Goal: Transaction & Acquisition: Purchase product/service

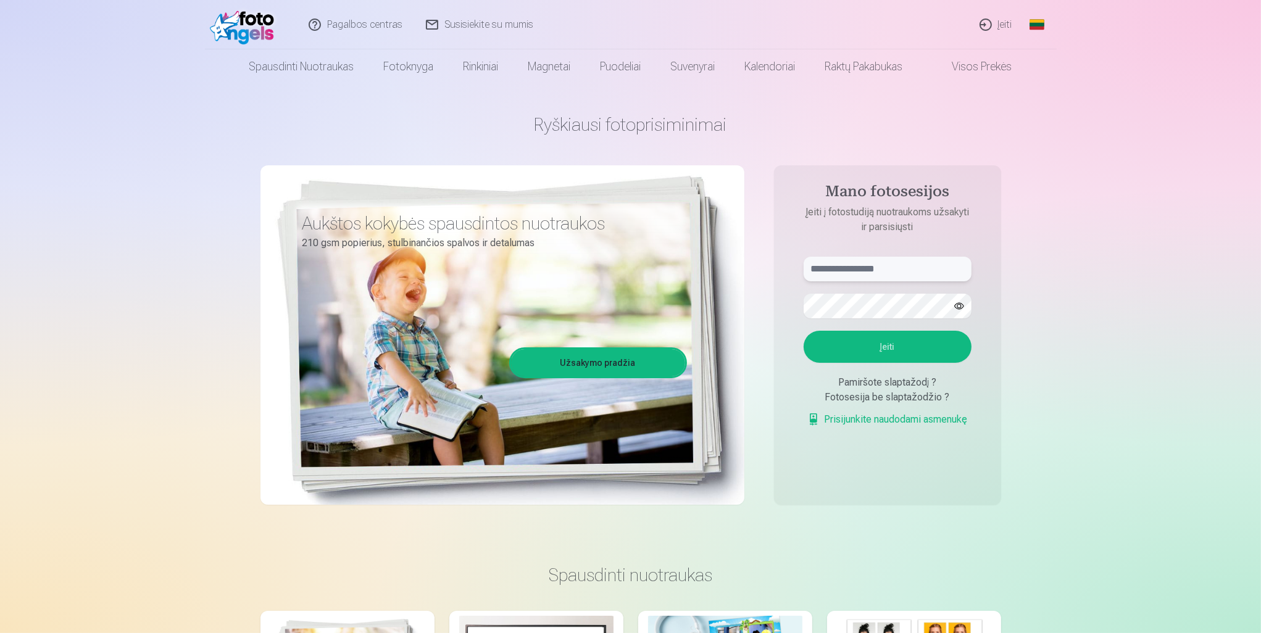
click at [891, 265] on input "text" at bounding box center [888, 269] width 168 height 25
type input "**********"
click at [877, 354] on button "Įeiti" at bounding box center [888, 347] width 168 height 32
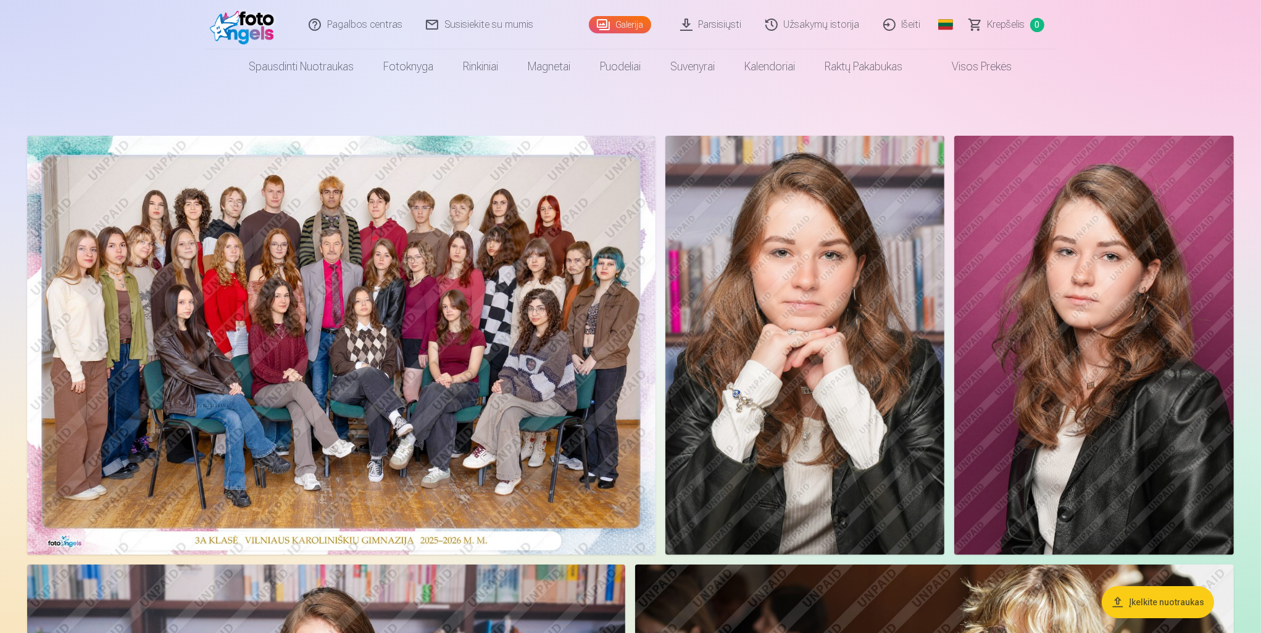
click at [474, 265] on img at bounding box center [341, 345] width 628 height 419
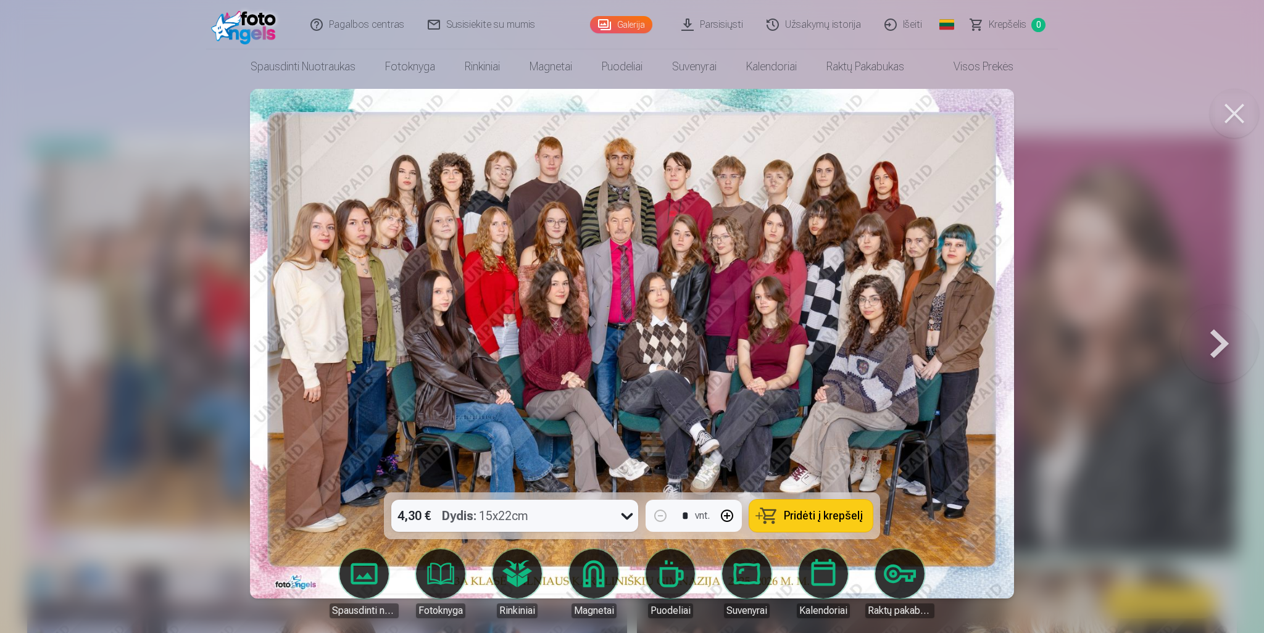
click at [554, 517] on div "4,30 € Dydis : 15x22cm" at bounding box center [502, 516] width 223 height 32
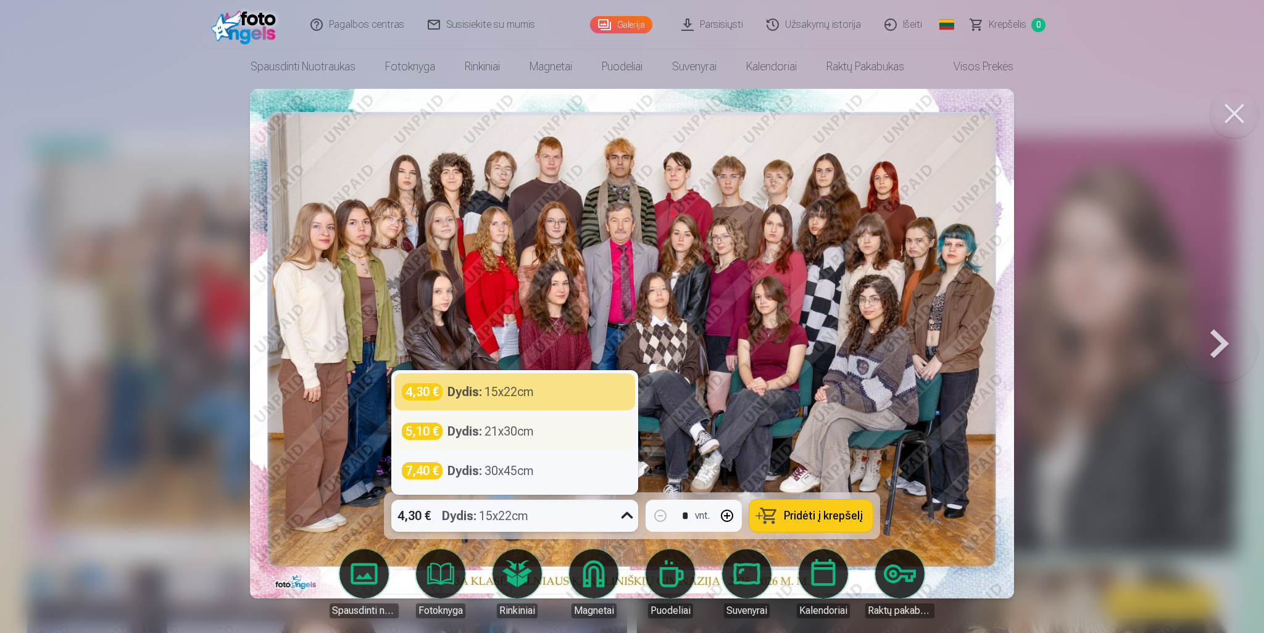
click at [466, 433] on strong "Dydis :" at bounding box center [465, 431] width 35 height 17
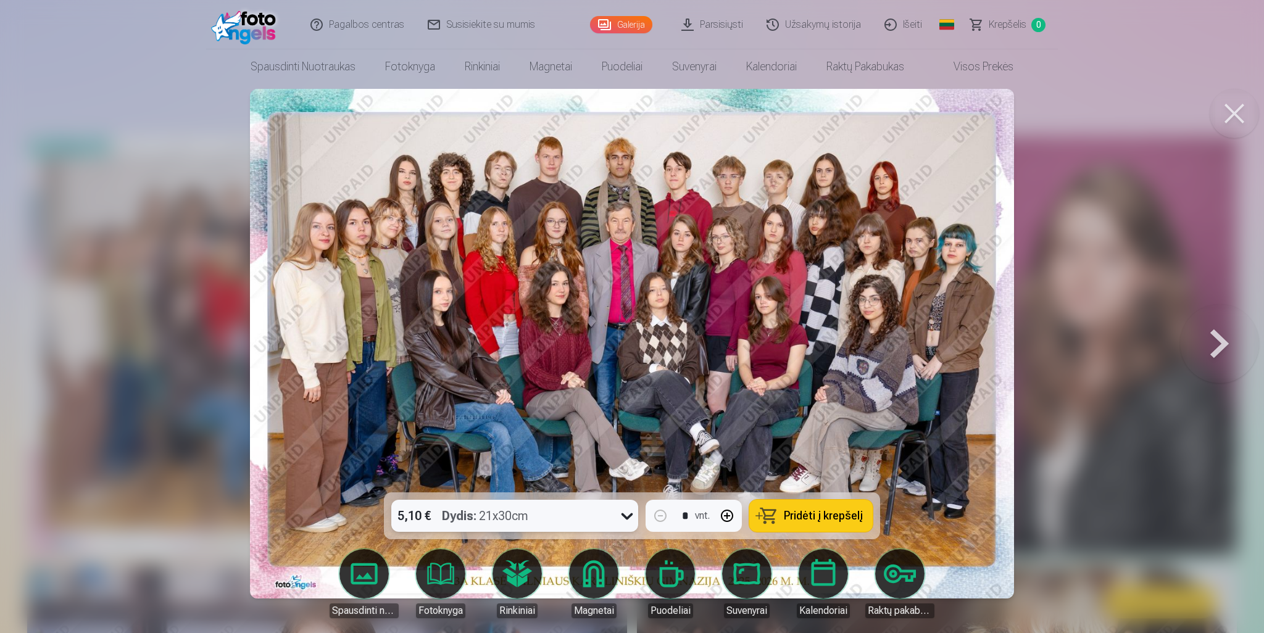
click at [821, 511] on span "Pridėti į krepšelį" at bounding box center [823, 516] width 79 height 11
click at [1223, 344] on button at bounding box center [1219, 343] width 79 height 273
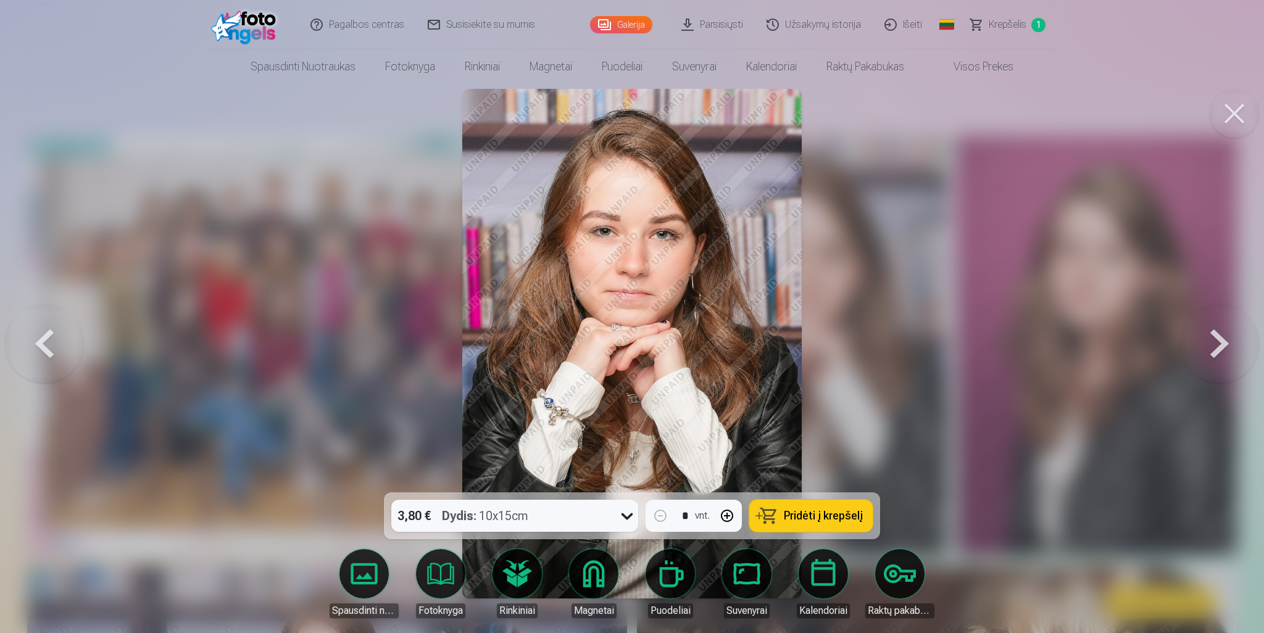
click at [624, 517] on icon at bounding box center [628, 517] width 12 height 7
click at [800, 524] on button "Pridėti į krepšelį" at bounding box center [810, 516] width 123 height 32
click at [1225, 337] on button at bounding box center [1219, 343] width 79 height 273
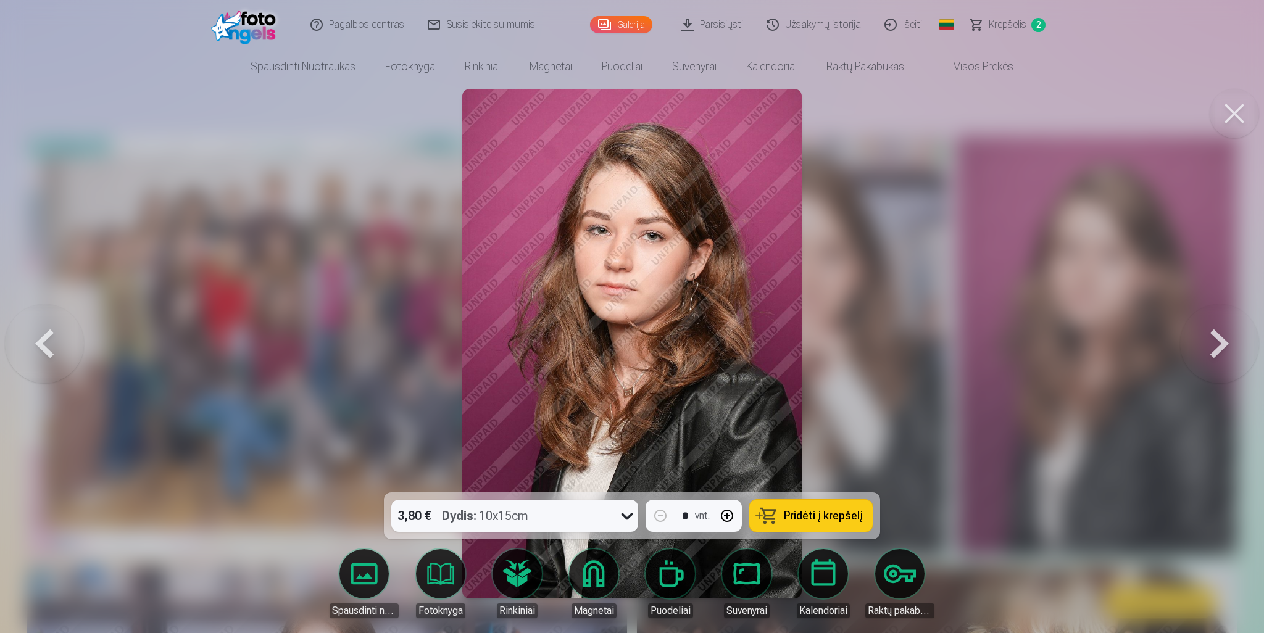
click at [628, 516] on icon at bounding box center [627, 516] width 20 height 20
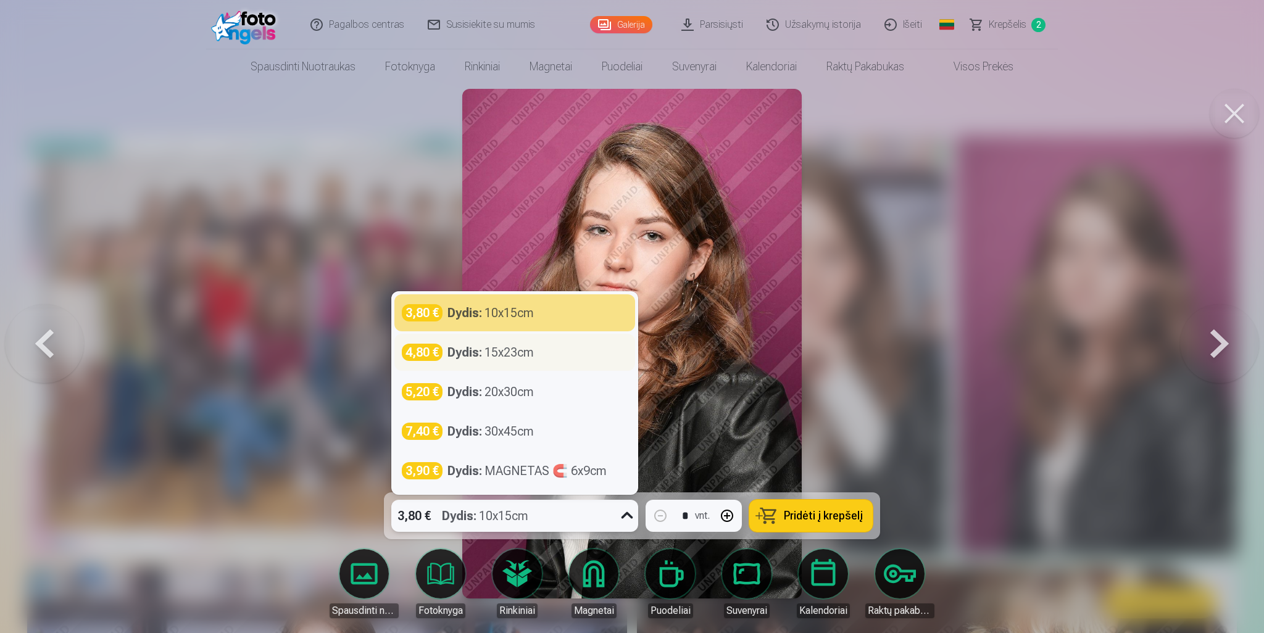
click at [516, 357] on div "Dydis : 15x23cm" at bounding box center [491, 352] width 86 height 17
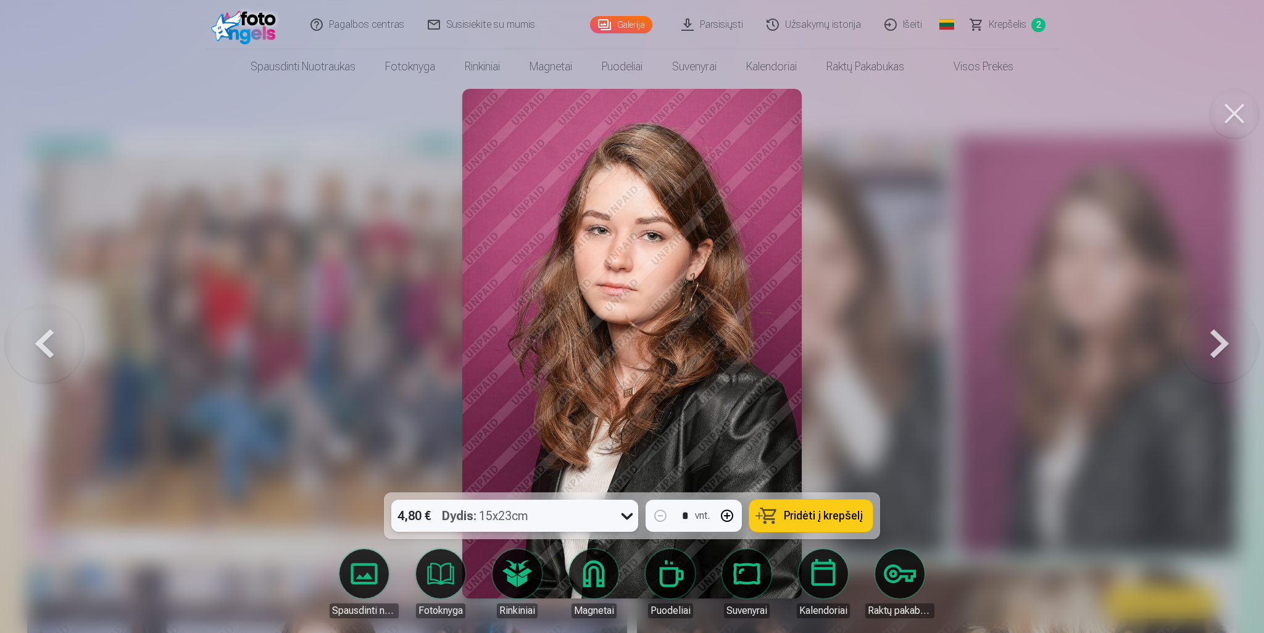
click at [795, 514] on span "Pridėti į krepšelį" at bounding box center [823, 516] width 79 height 11
click at [1228, 341] on button at bounding box center [1219, 343] width 79 height 273
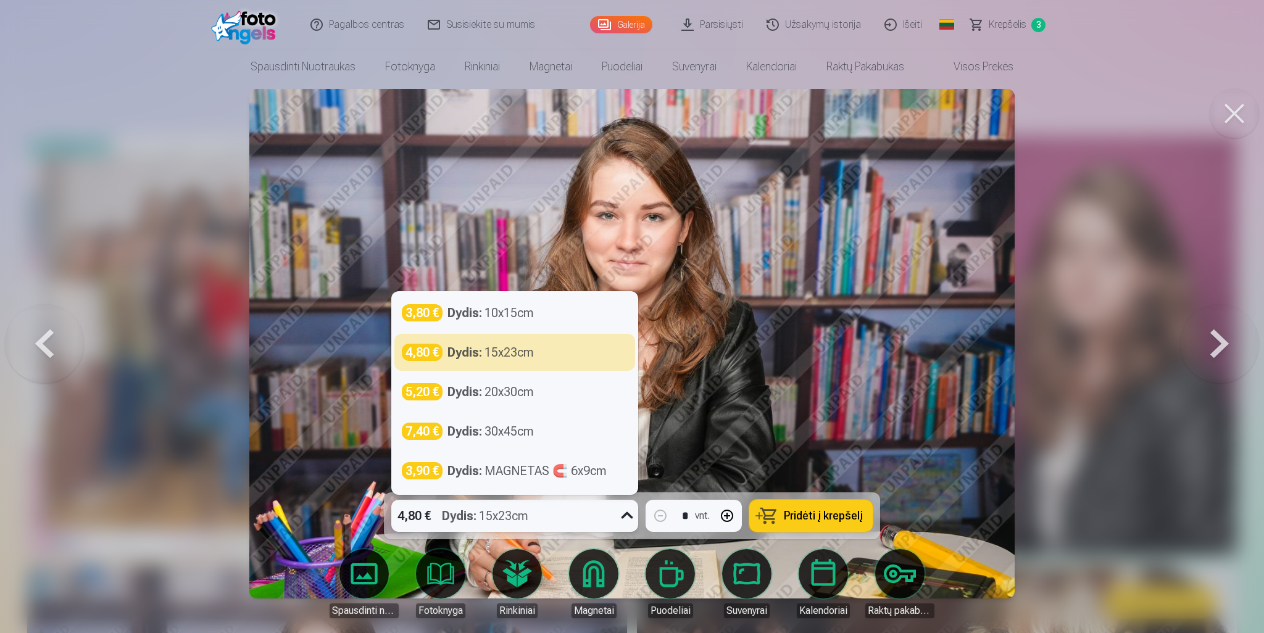
click at [624, 517] on icon at bounding box center [628, 515] width 12 height 7
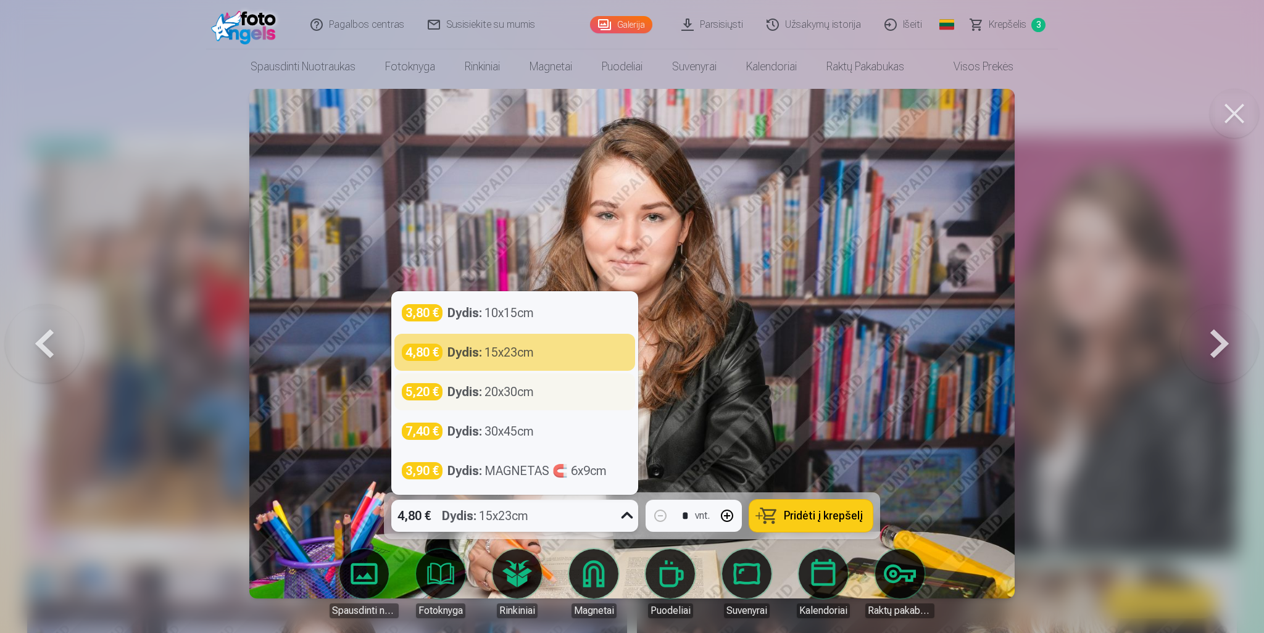
click at [467, 396] on strong "Dydis :" at bounding box center [465, 391] width 35 height 17
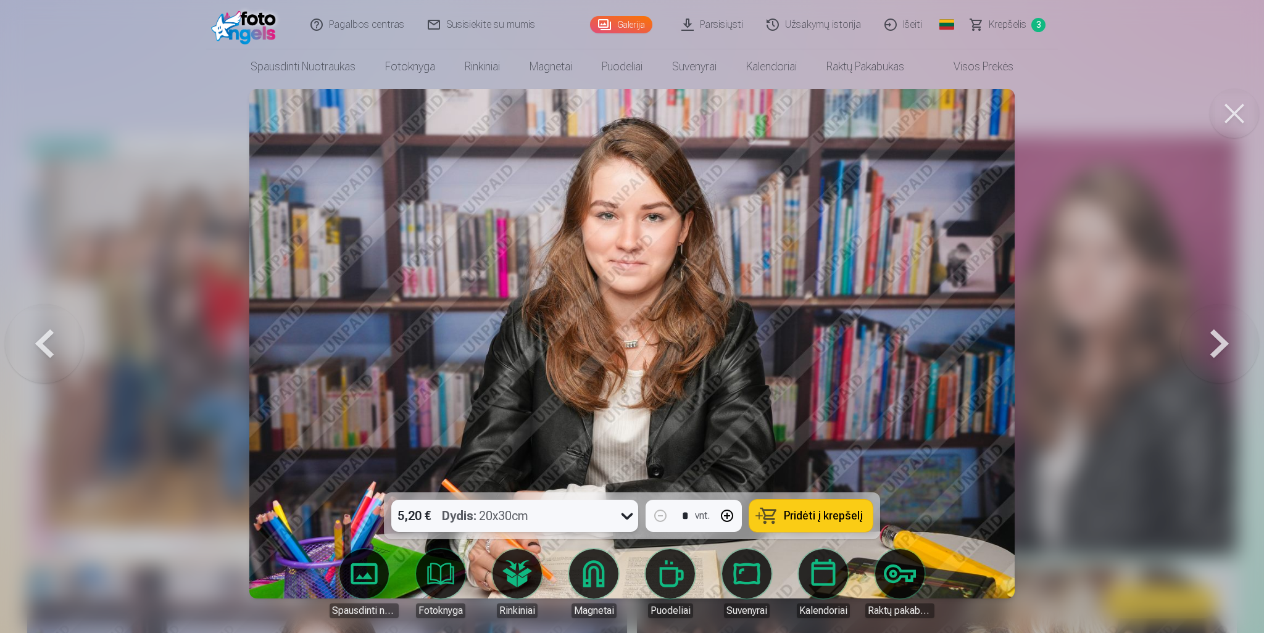
click at [624, 517] on icon at bounding box center [627, 516] width 20 height 20
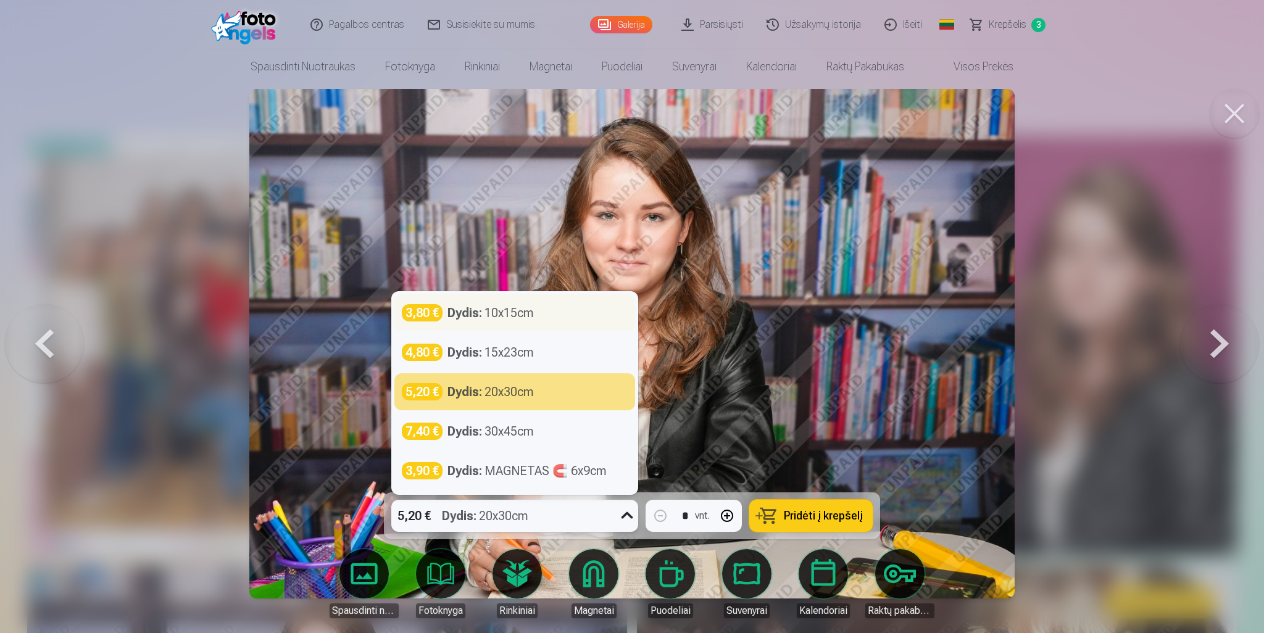
click at [498, 312] on div "Dydis : 10x15cm" at bounding box center [491, 312] width 86 height 17
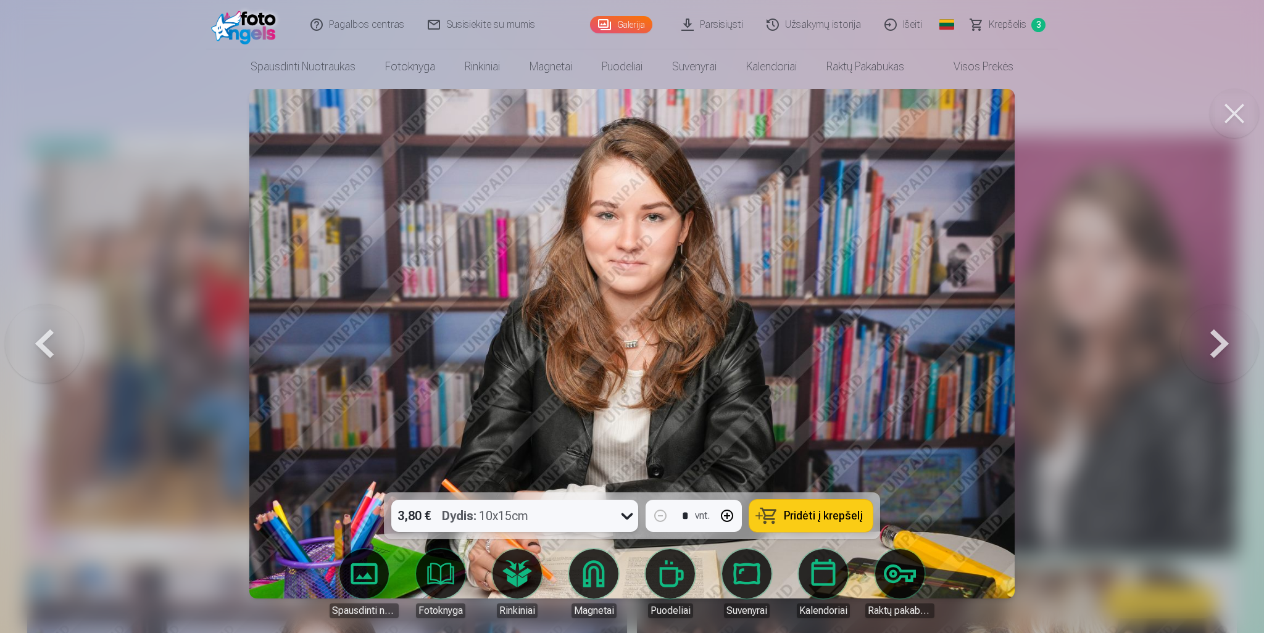
click at [830, 520] on span "Pridėti į krepšelį" at bounding box center [823, 516] width 79 height 11
click at [566, 519] on div "3,80 € Dydis : 10x15cm" at bounding box center [502, 516] width 223 height 32
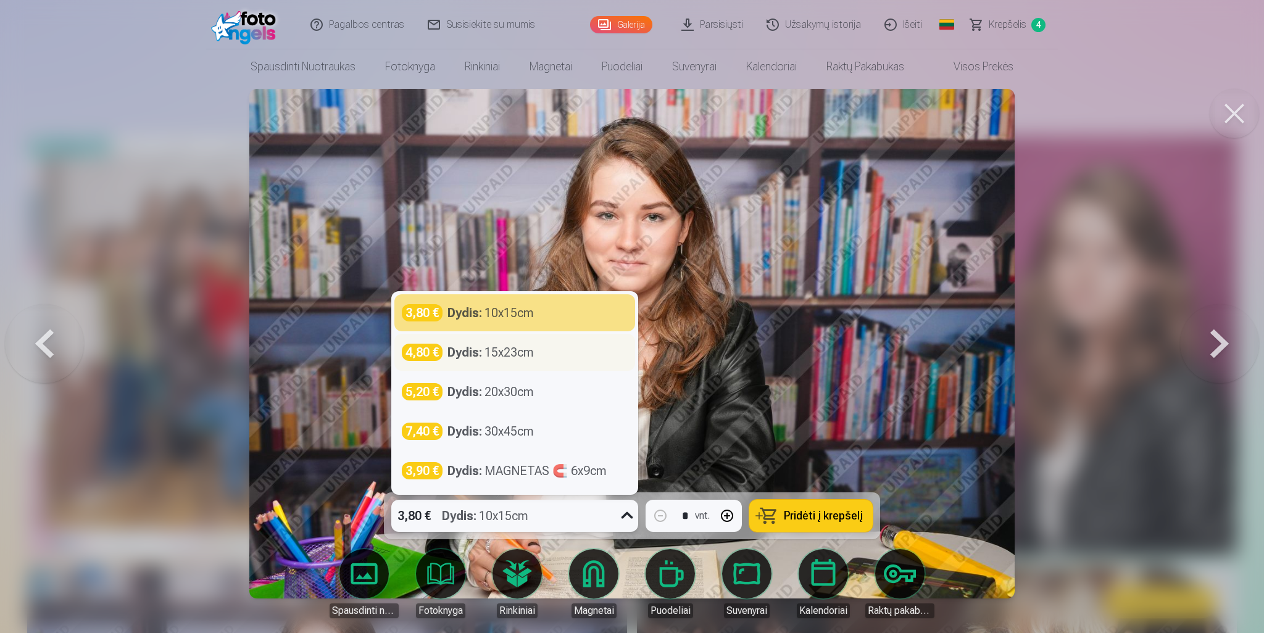
click at [480, 349] on strong "Dydis :" at bounding box center [465, 352] width 35 height 17
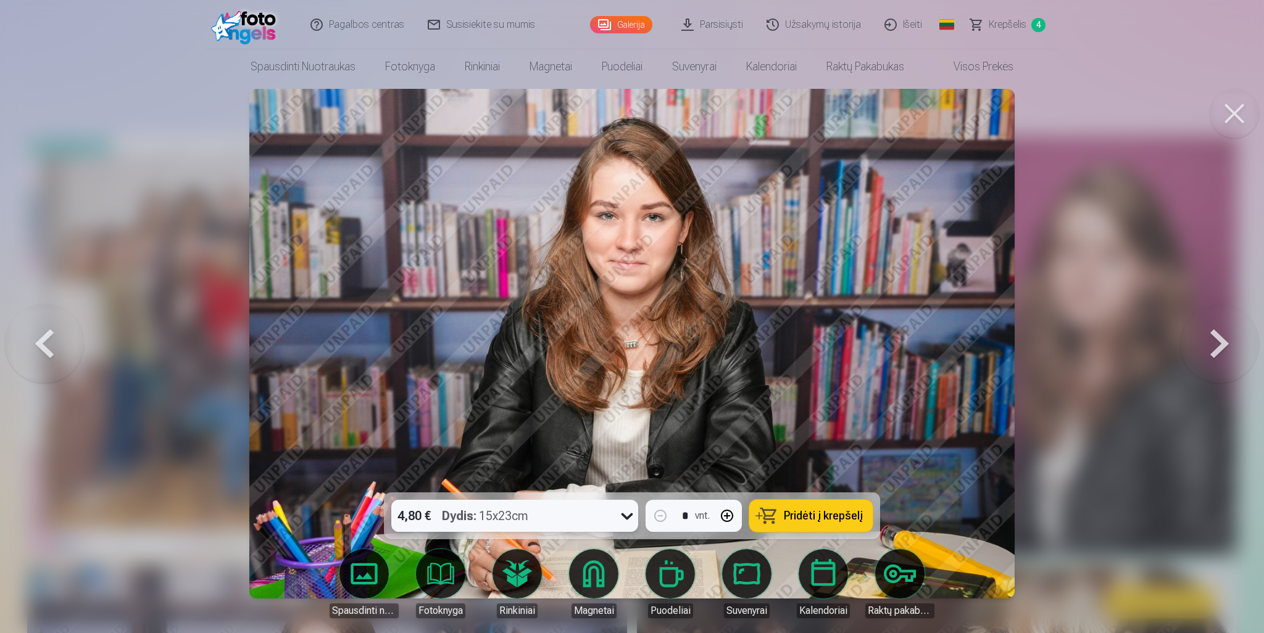
click at [808, 514] on span "Pridėti į krepšelį" at bounding box center [823, 516] width 79 height 11
click at [1232, 348] on button at bounding box center [1219, 343] width 79 height 273
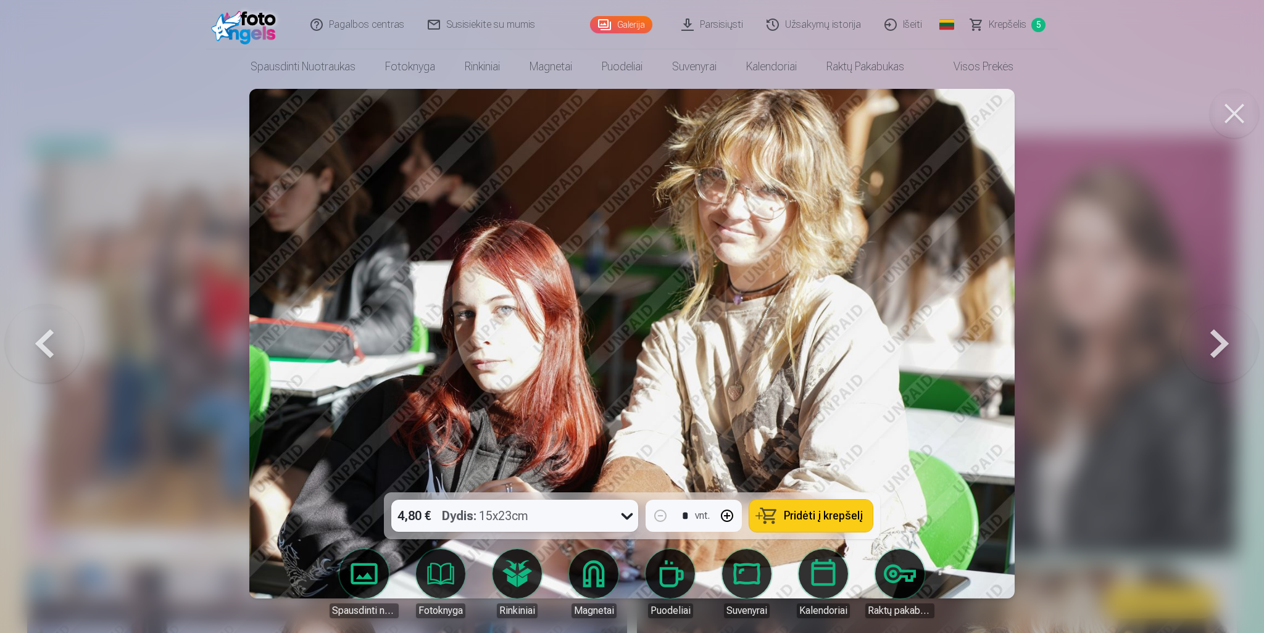
click at [1232, 348] on button at bounding box center [1219, 343] width 79 height 273
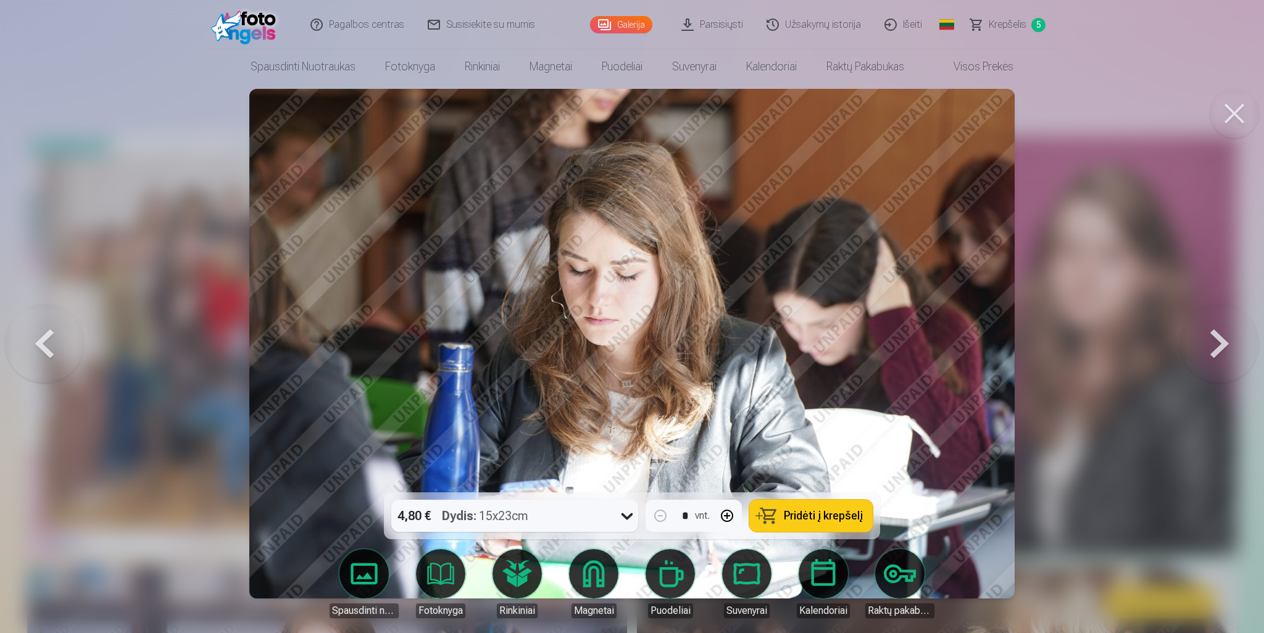
click at [41, 343] on button at bounding box center [44, 343] width 79 height 273
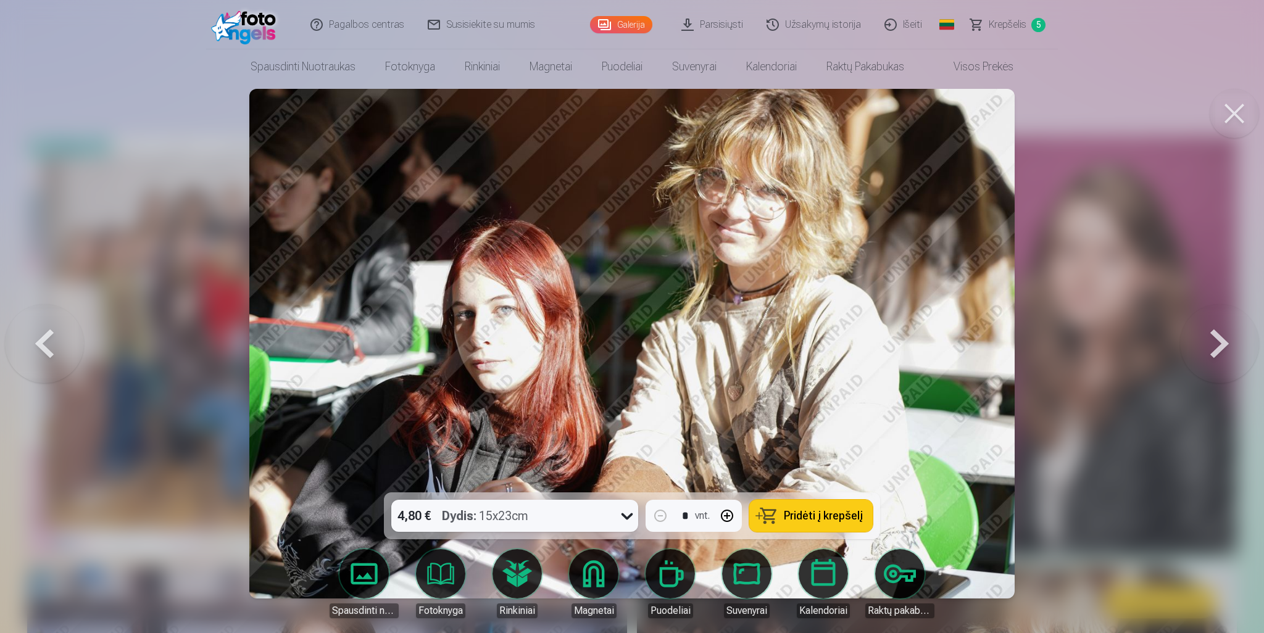
click at [1227, 344] on button at bounding box center [1219, 343] width 79 height 273
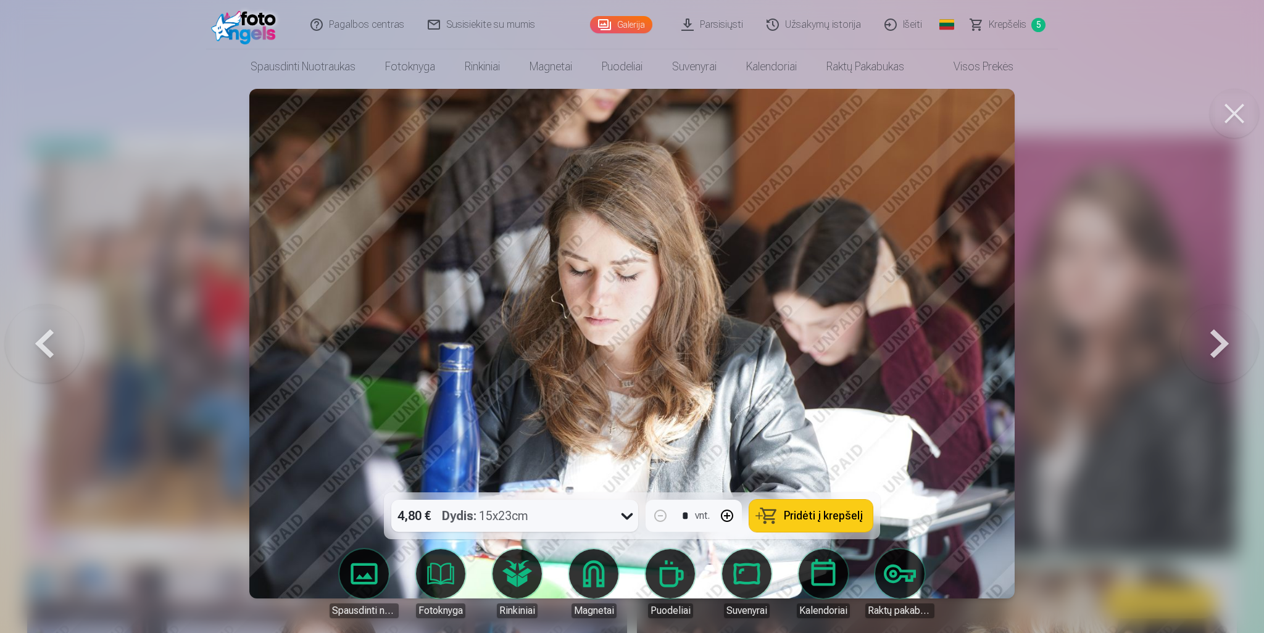
click at [532, 520] on div "4,80 € Dydis : 15x23cm" at bounding box center [502, 516] width 223 height 32
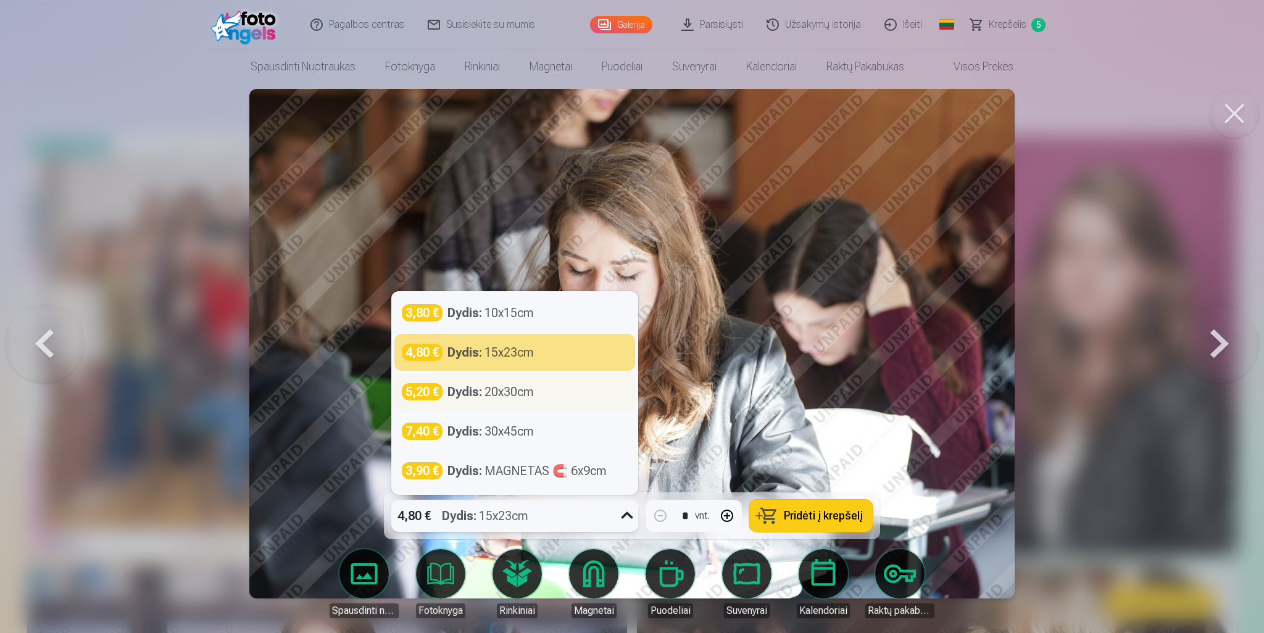
click at [499, 399] on div "Dydis : 20x30cm" at bounding box center [491, 391] width 86 height 17
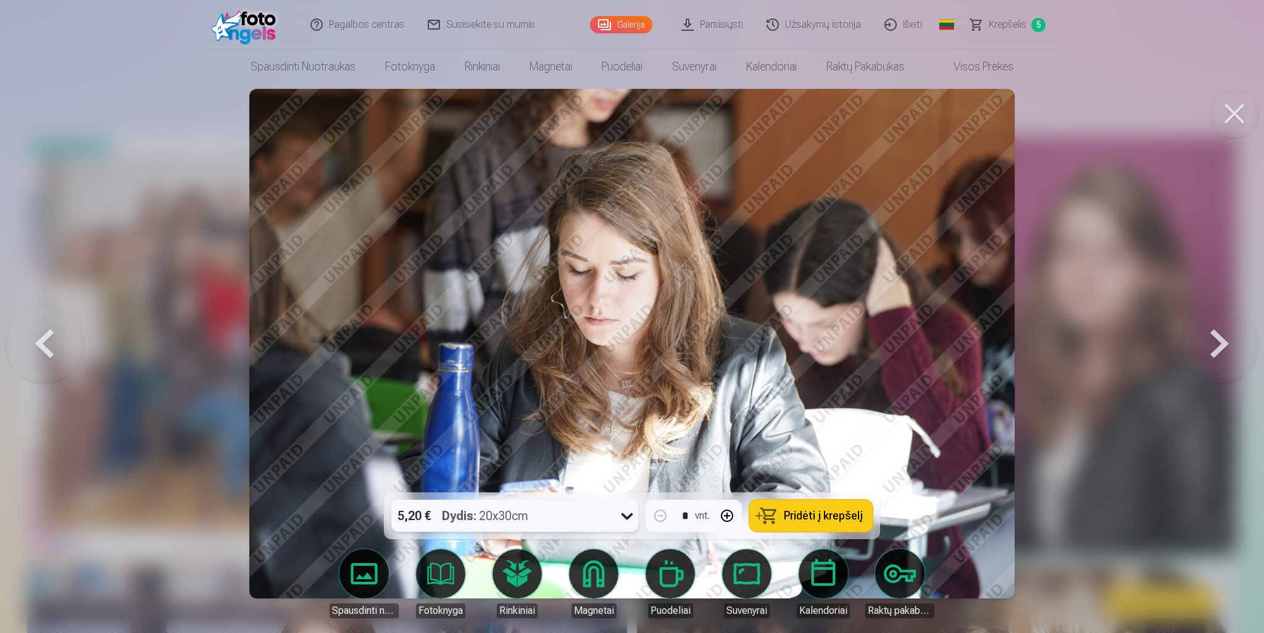
click at [819, 513] on span "Pridėti į krepšelį" at bounding box center [823, 516] width 79 height 11
click at [1222, 342] on button at bounding box center [1219, 343] width 79 height 273
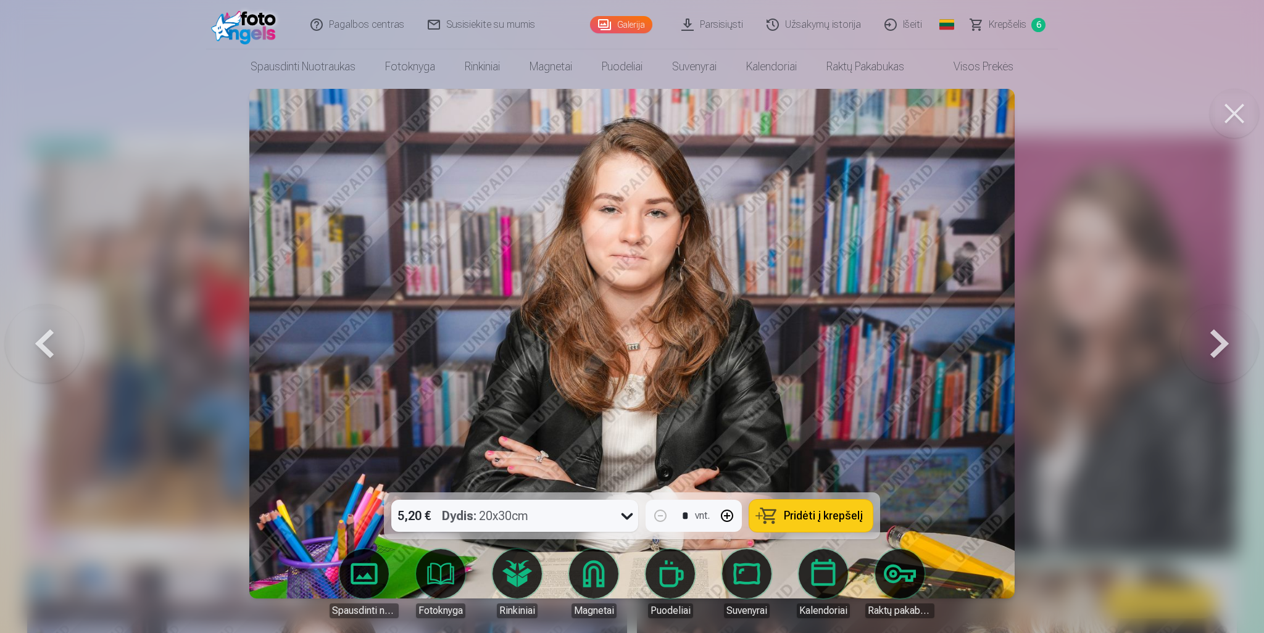
click at [1222, 342] on button at bounding box center [1219, 343] width 79 height 273
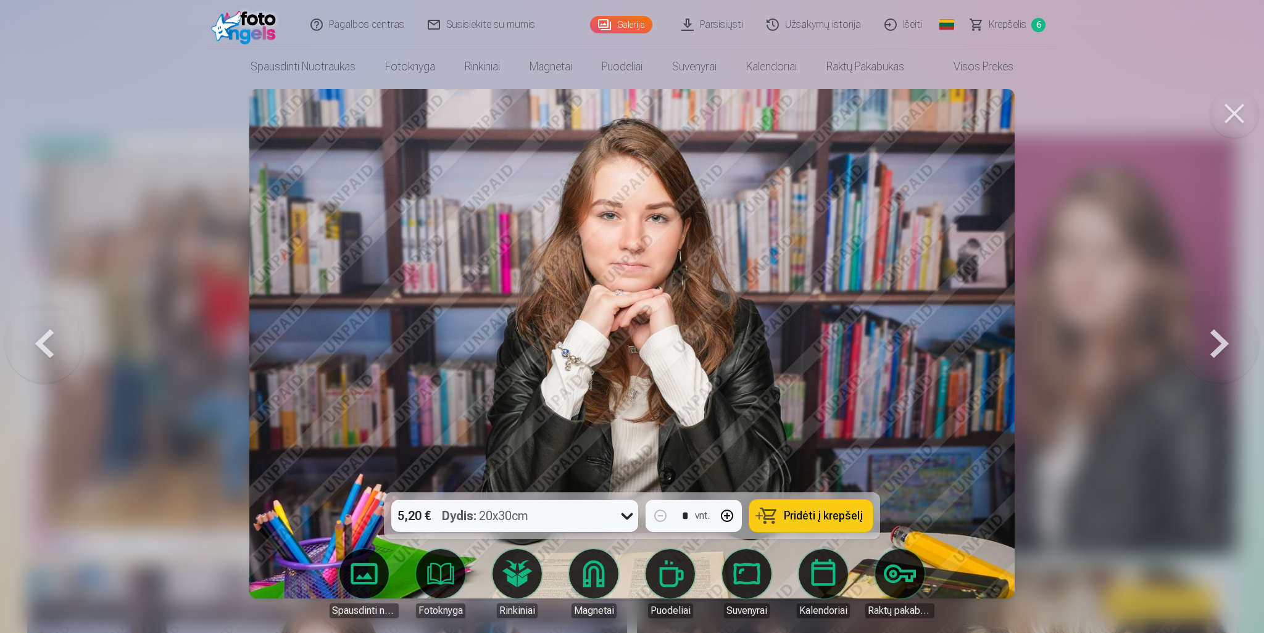
click at [1222, 342] on button at bounding box center [1219, 343] width 79 height 273
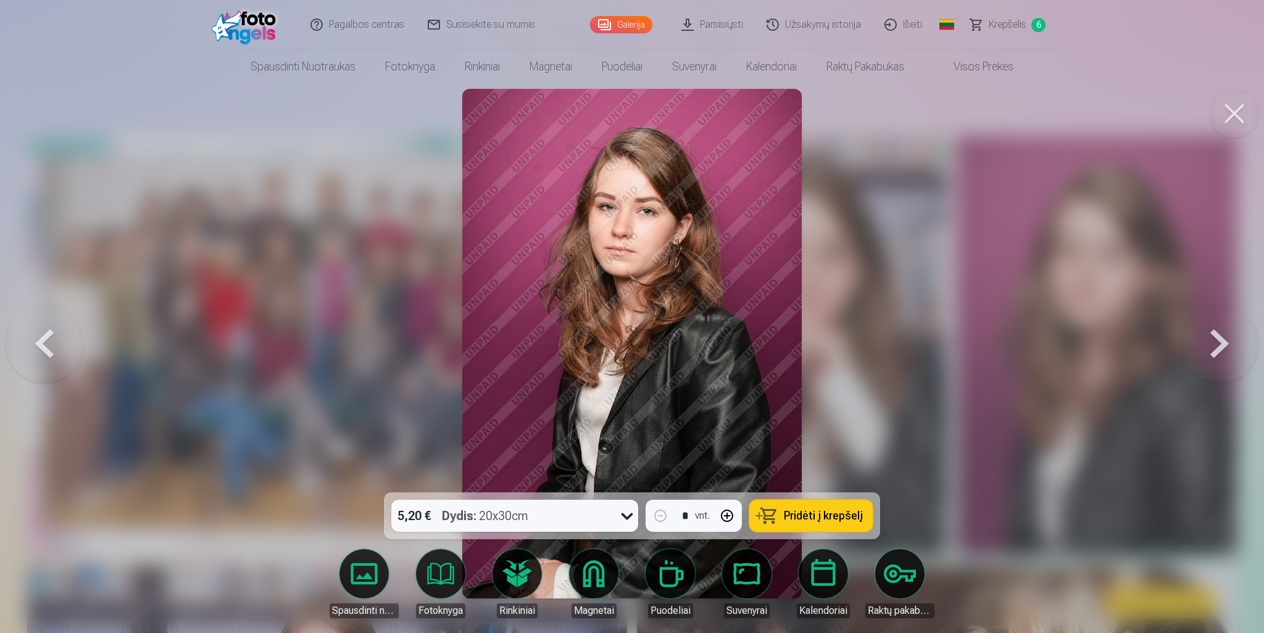
click at [1222, 342] on button at bounding box center [1219, 343] width 79 height 273
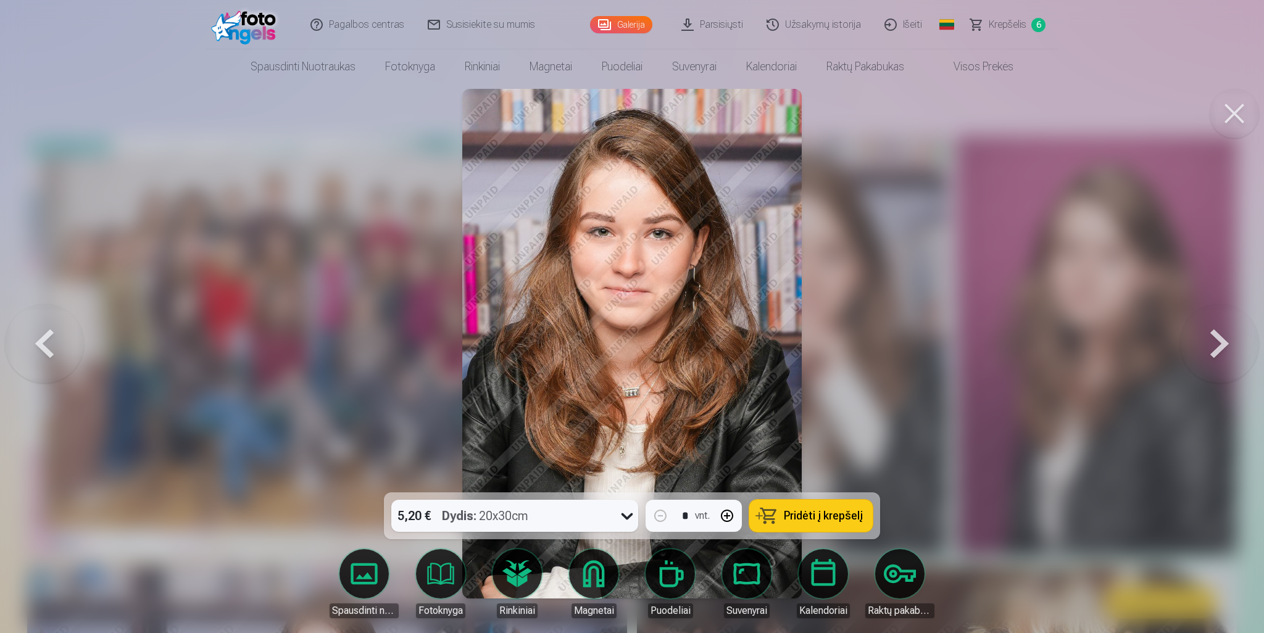
click at [1222, 342] on button at bounding box center [1219, 343] width 79 height 273
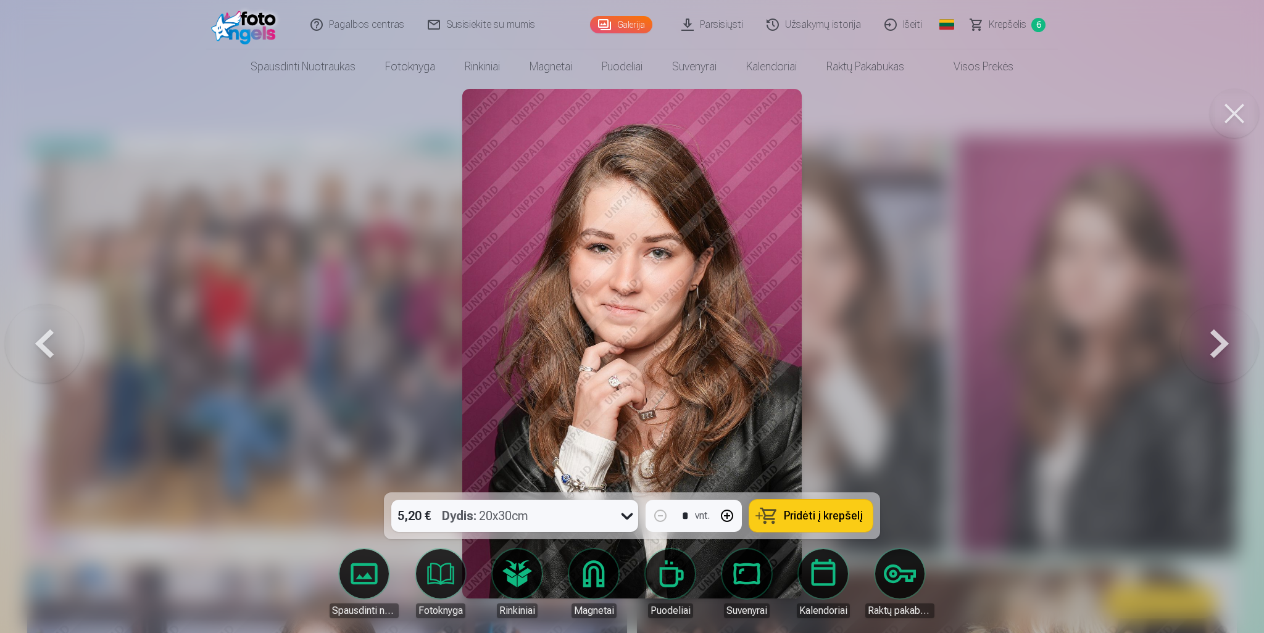
click at [1222, 342] on button at bounding box center [1219, 343] width 79 height 273
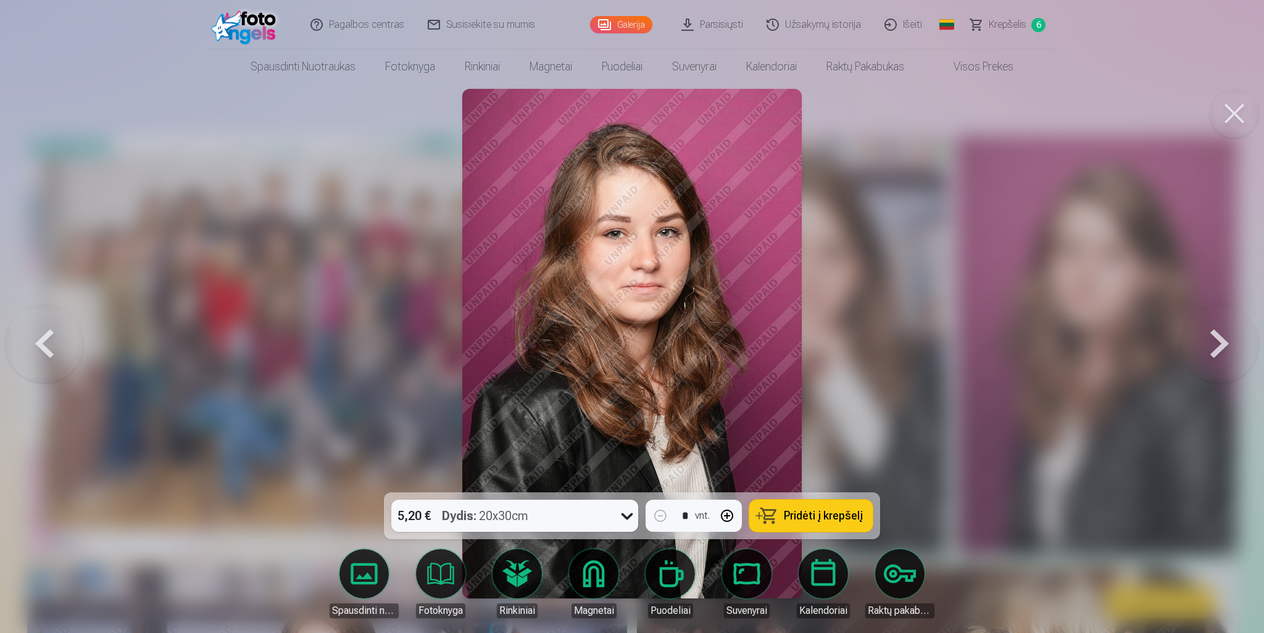
click at [1222, 342] on button at bounding box center [1219, 343] width 79 height 273
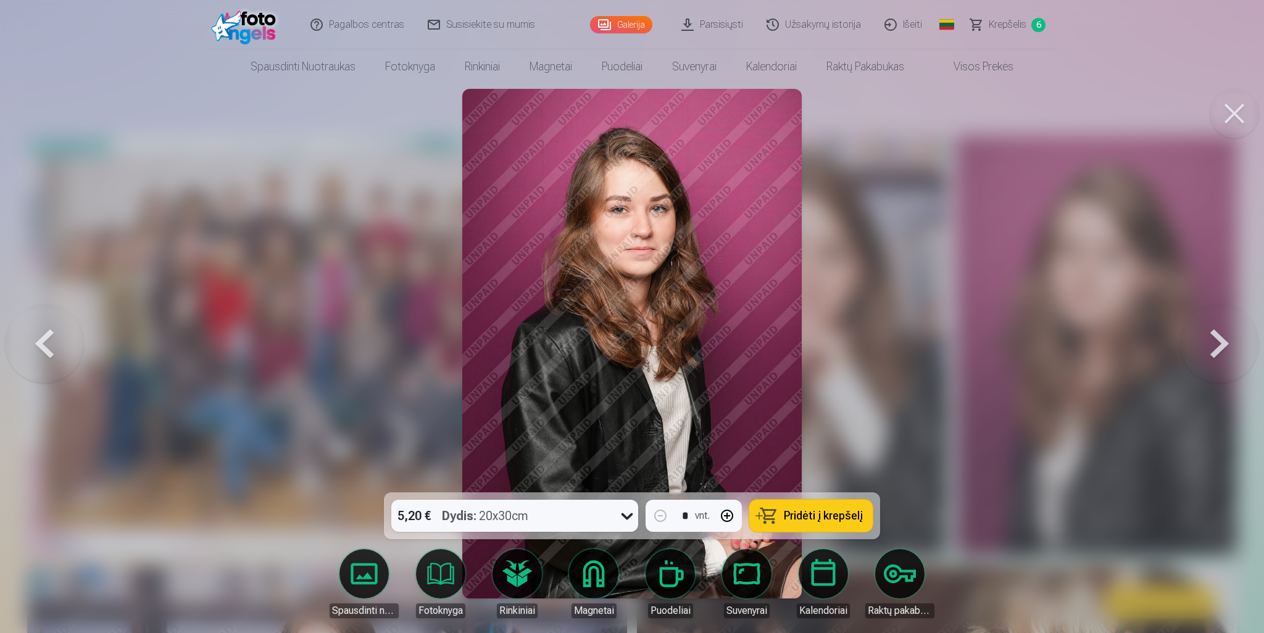
click at [1222, 342] on button at bounding box center [1219, 343] width 79 height 273
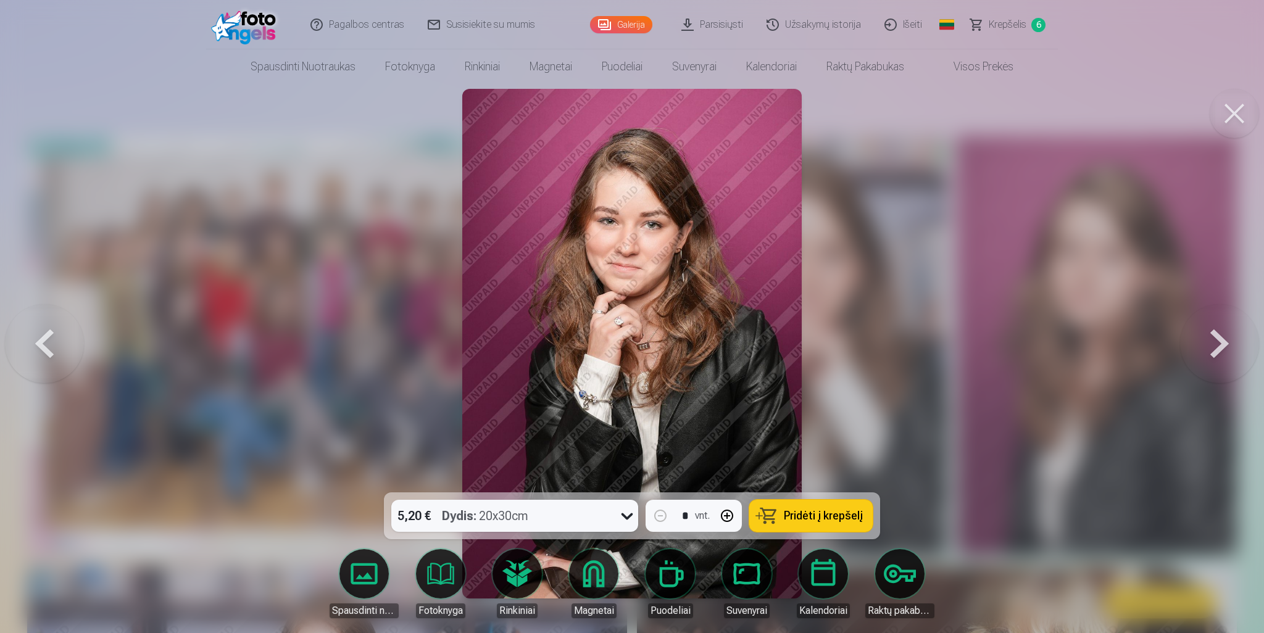
click at [1222, 342] on button at bounding box center [1219, 343] width 79 height 273
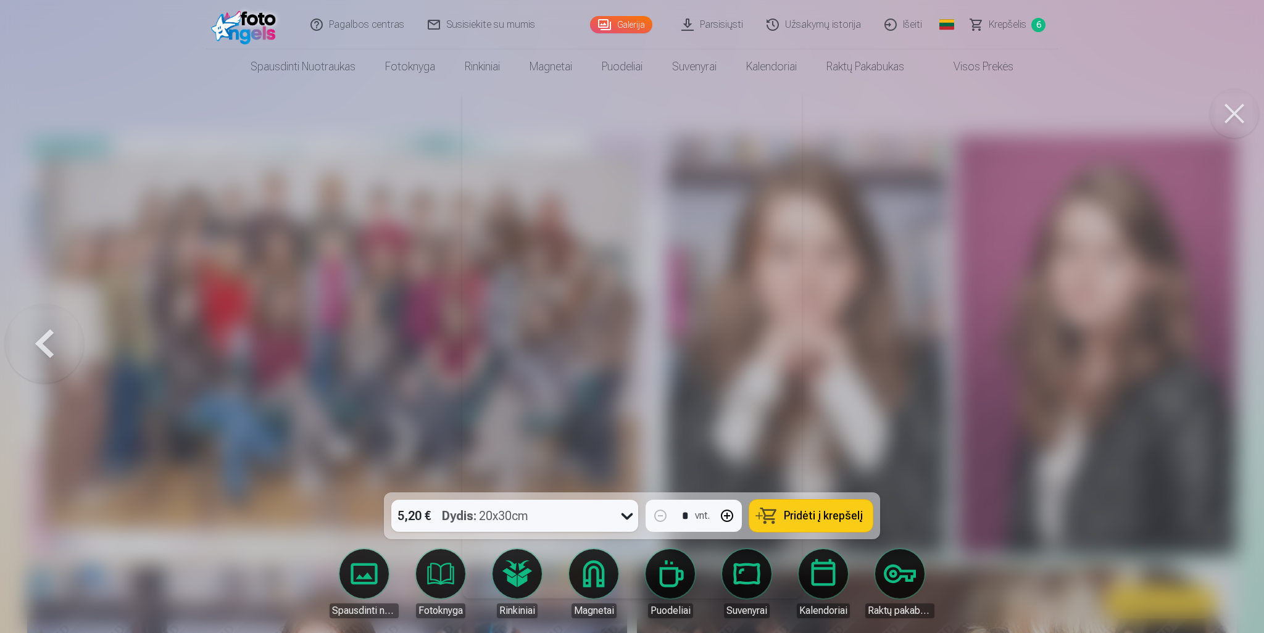
click at [1222, 342] on div at bounding box center [632, 316] width 1264 height 633
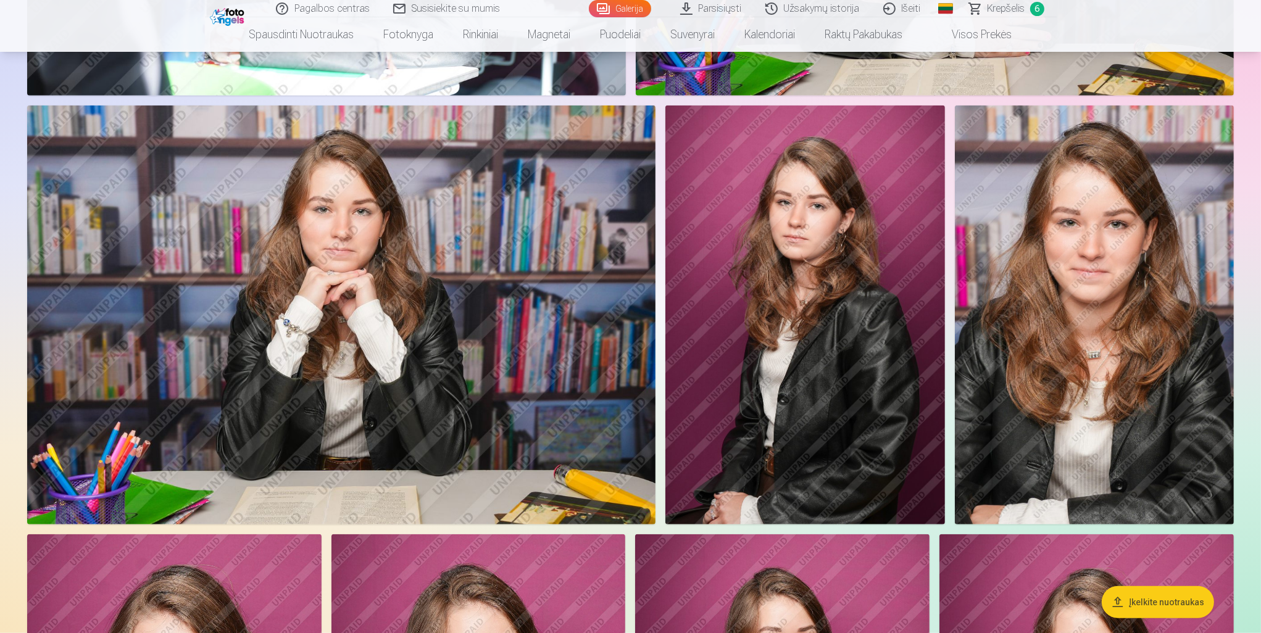
scroll to position [1358, 0]
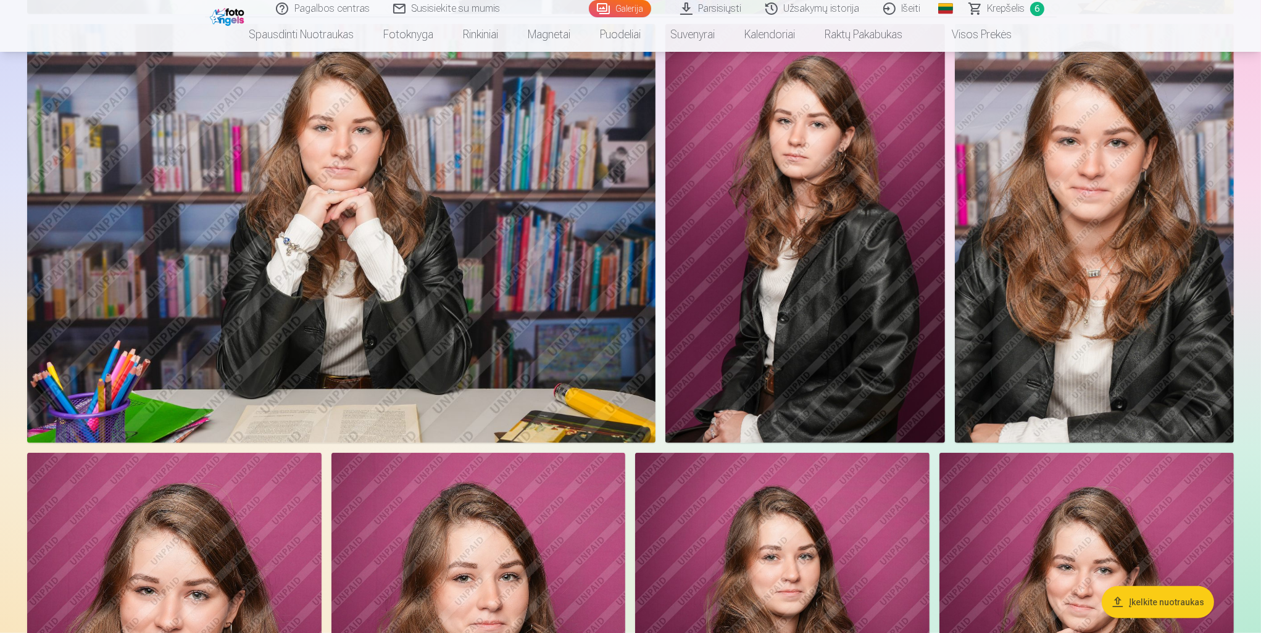
click at [354, 280] on img at bounding box center [341, 233] width 628 height 419
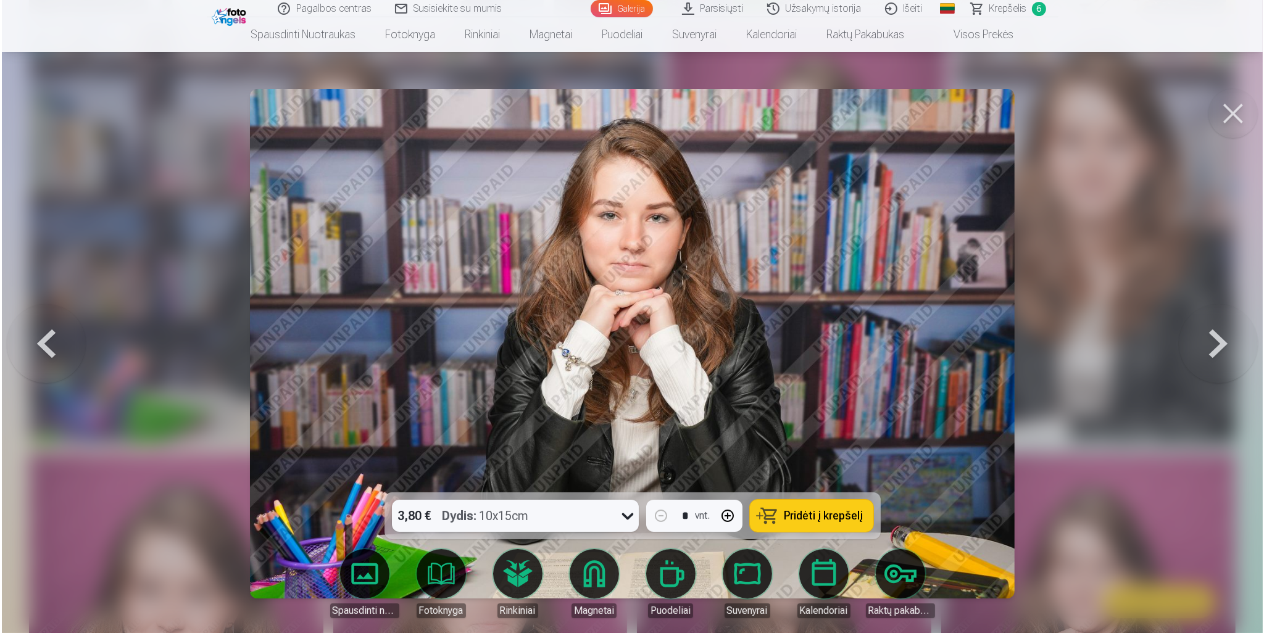
scroll to position [1360, 0]
click at [624, 517] on icon at bounding box center [628, 517] width 12 height 7
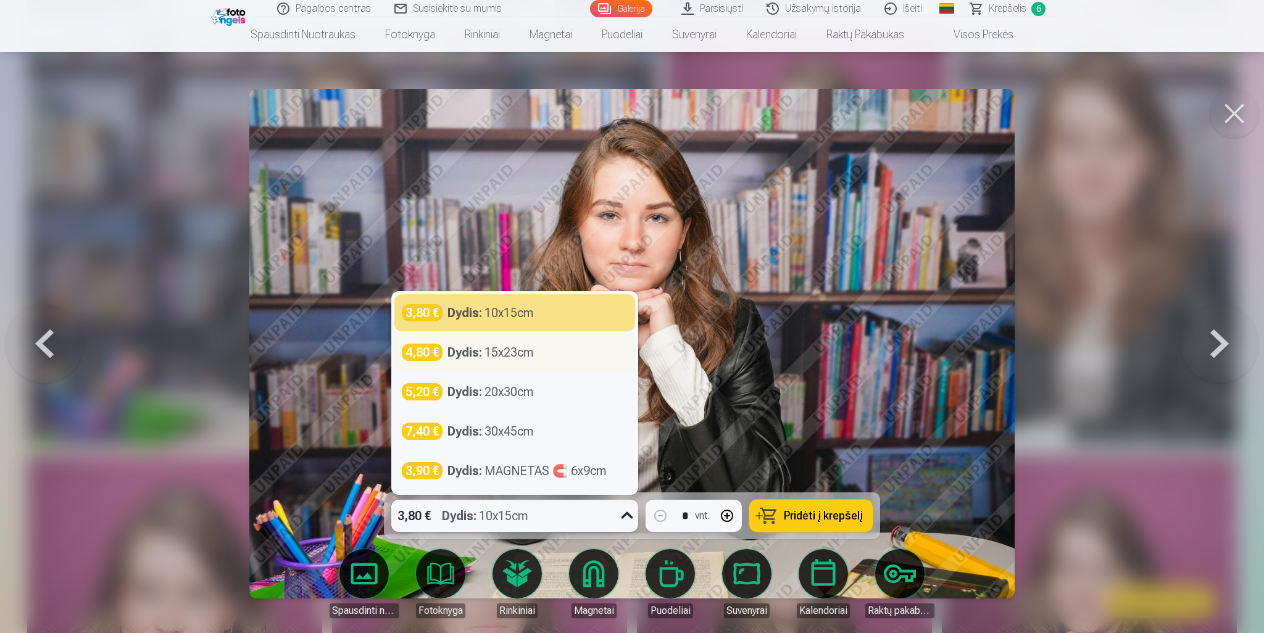
click at [485, 354] on div "Dydis : 15x23cm" at bounding box center [491, 352] width 86 height 17
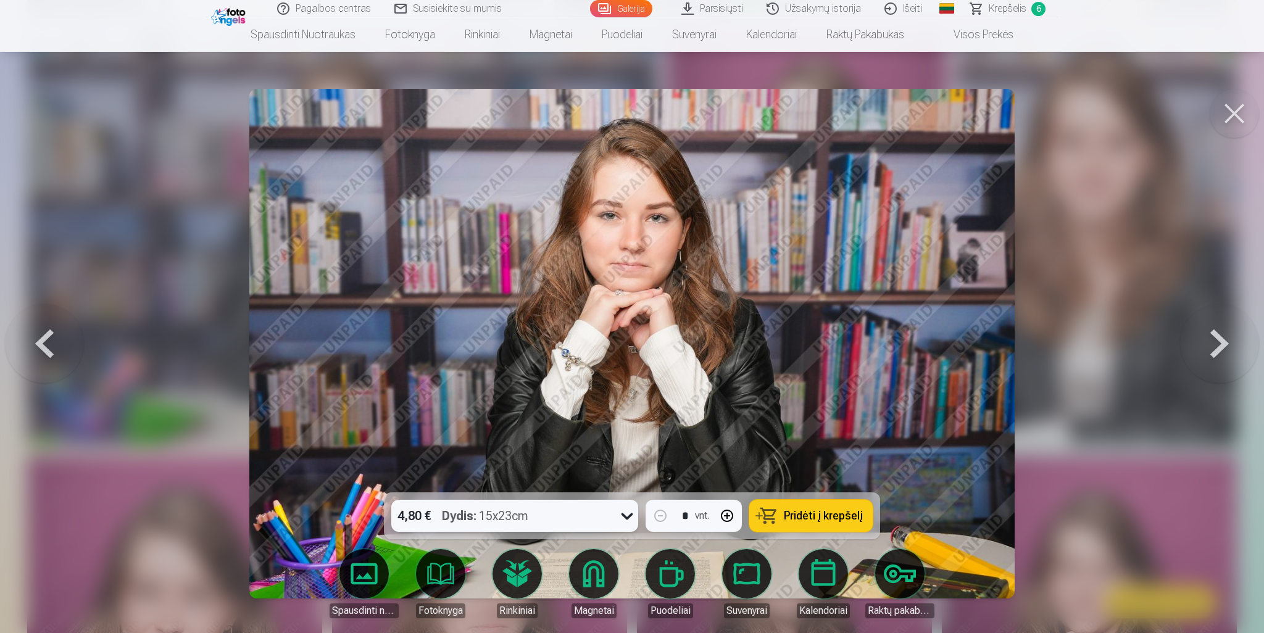
click at [808, 515] on span "Pridėti į krepšelį" at bounding box center [823, 516] width 79 height 11
click at [1215, 334] on button at bounding box center [1219, 343] width 79 height 273
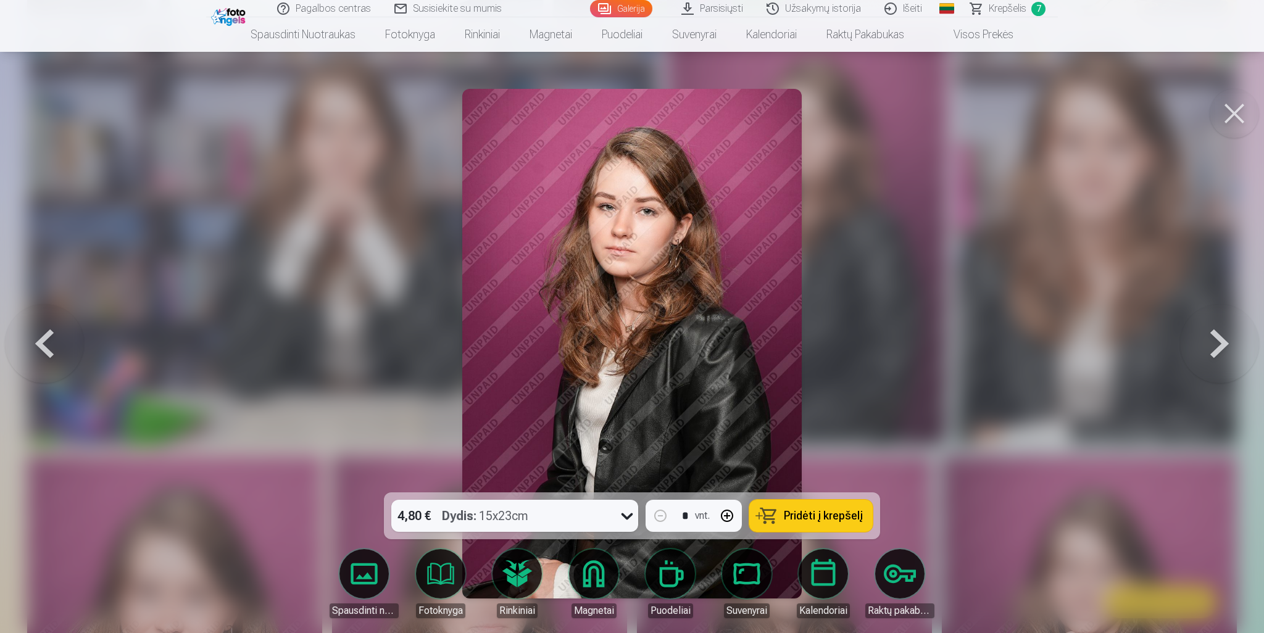
click at [1215, 334] on button at bounding box center [1219, 343] width 79 height 273
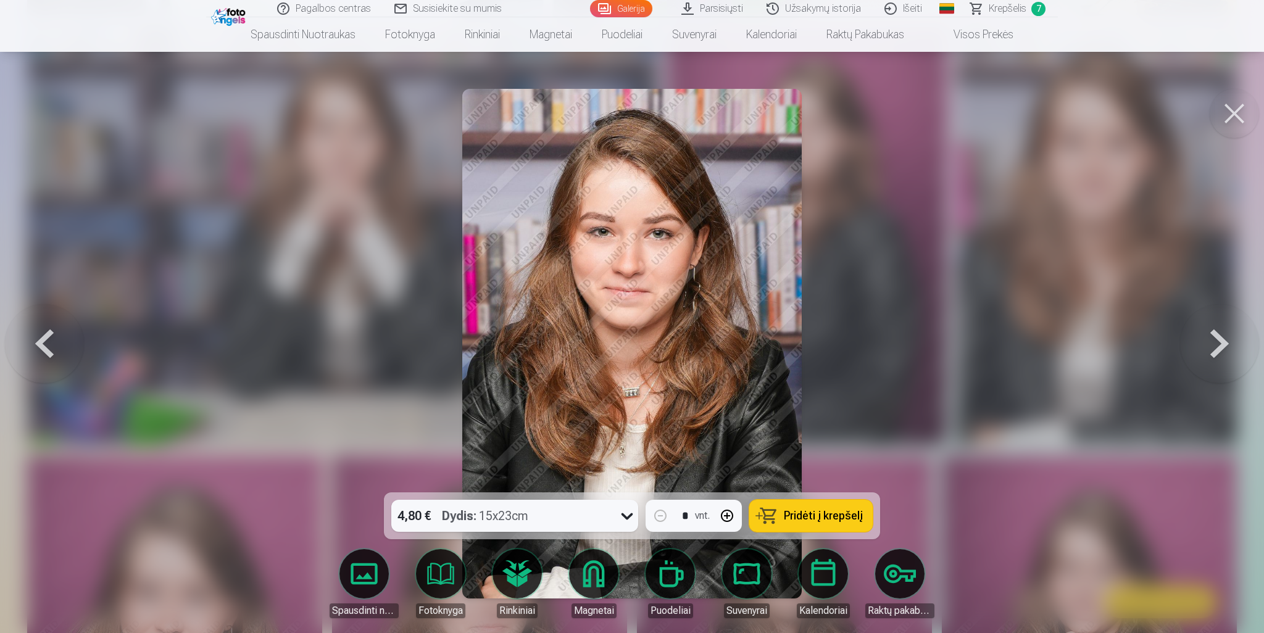
click at [815, 518] on span "Pridėti į krepšelį" at bounding box center [823, 516] width 79 height 11
click at [1216, 349] on button at bounding box center [1219, 343] width 79 height 273
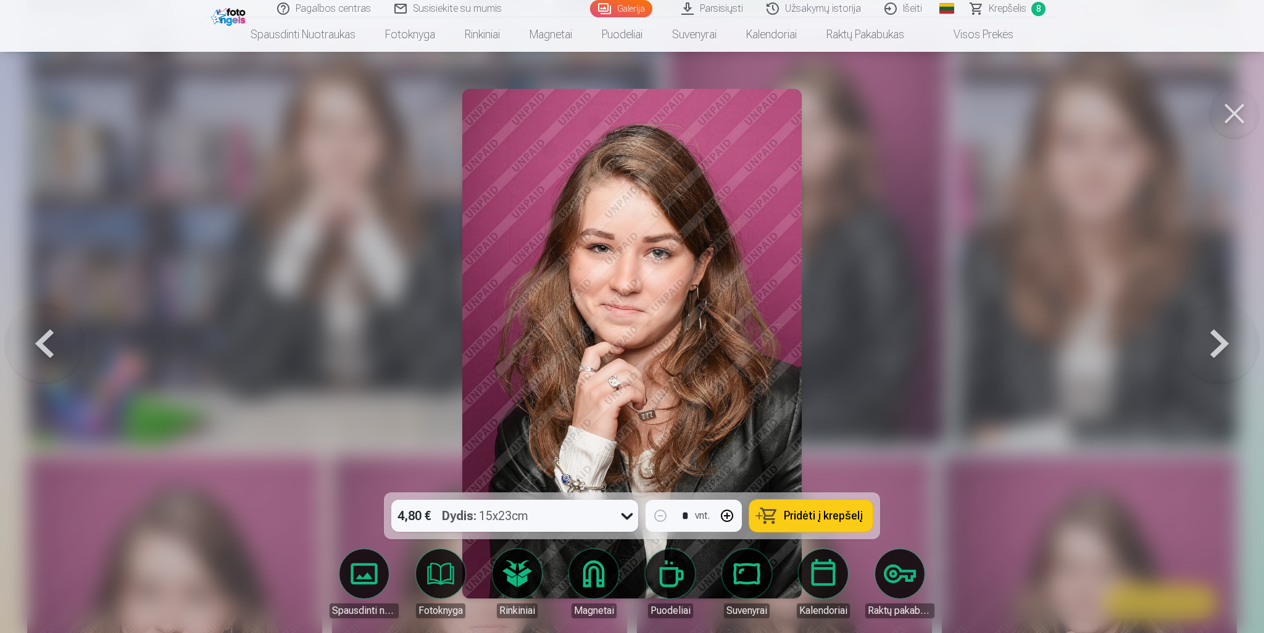
click at [841, 514] on span "Pridėti į krepšelį" at bounding box center [823, 516] width 79 height 11
click at [1225, 343] on button at bounding box center [1219, 343] width 79 height 273
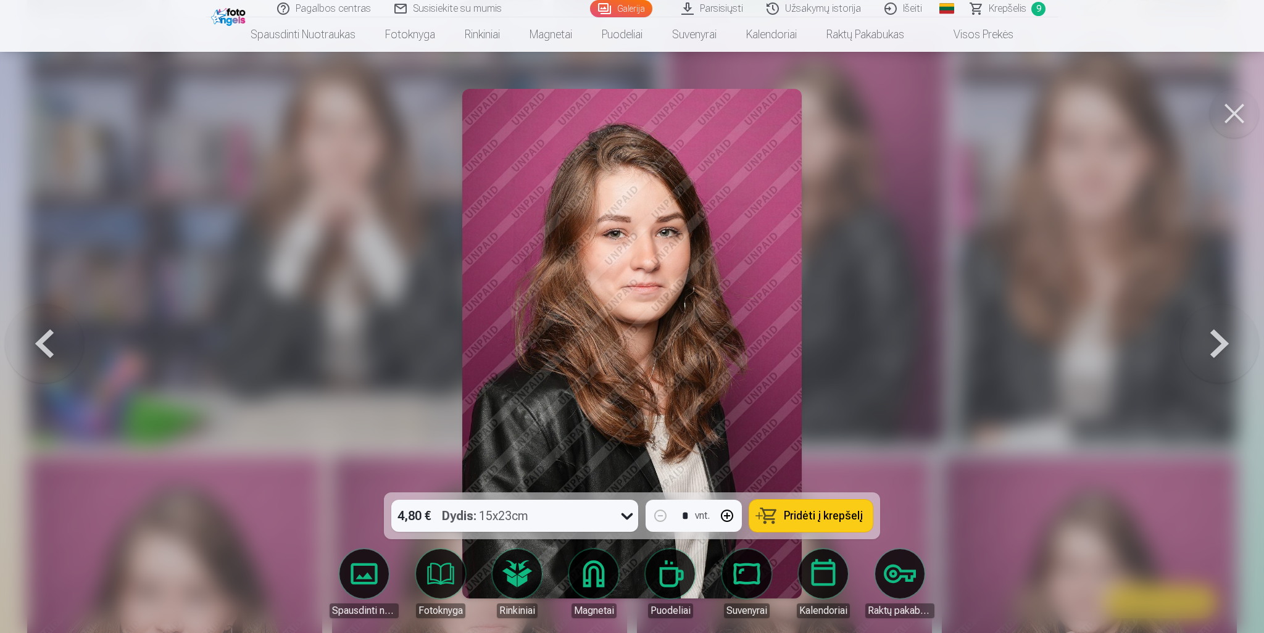
click at [1225, 343] on button at bounding box center [1219, 343] width 79 height 273
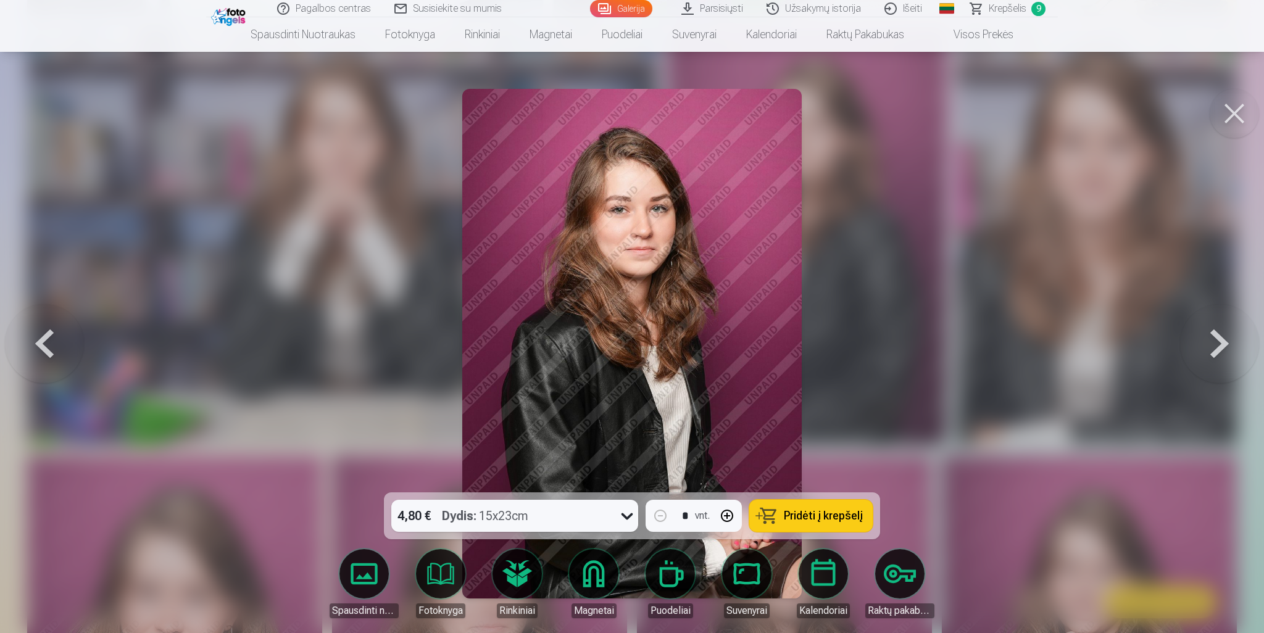
click at [825, 512] on span "Pridėti į krepšelį" at bounding box center [823, 516] width 79 height 11
click at [1217, 347] on button at bounding box center [1219, 343] width 79 height 273
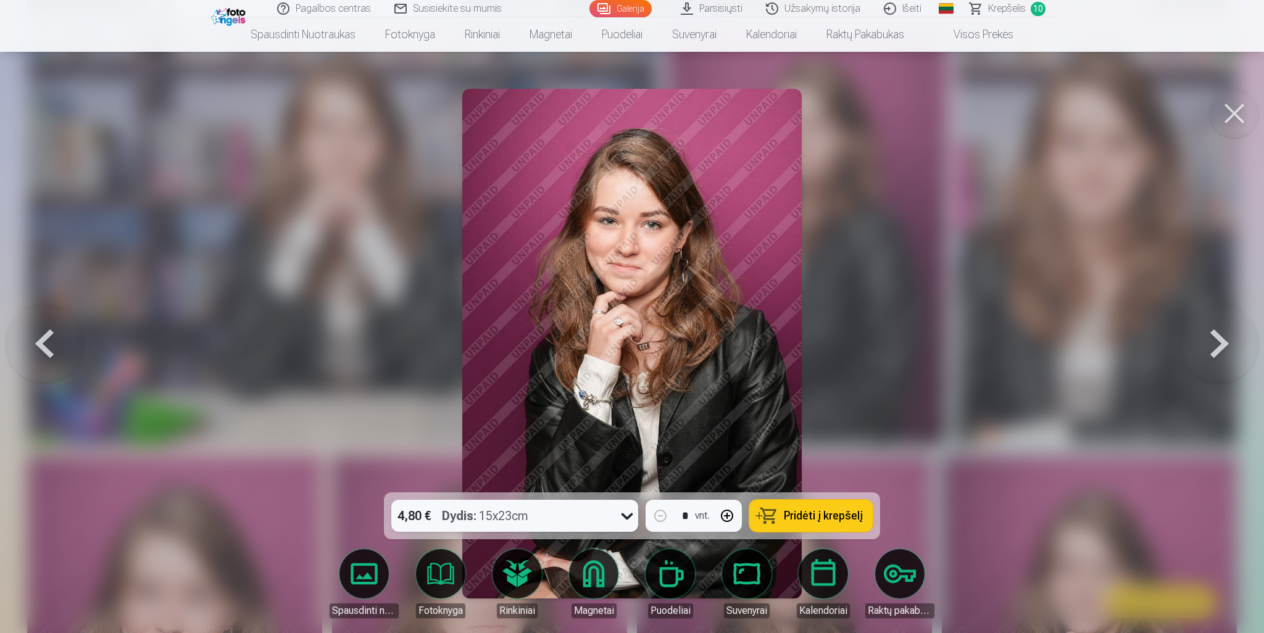
click at [1217, 347] on button at bounding box center [1219, 343] width 79 height 273
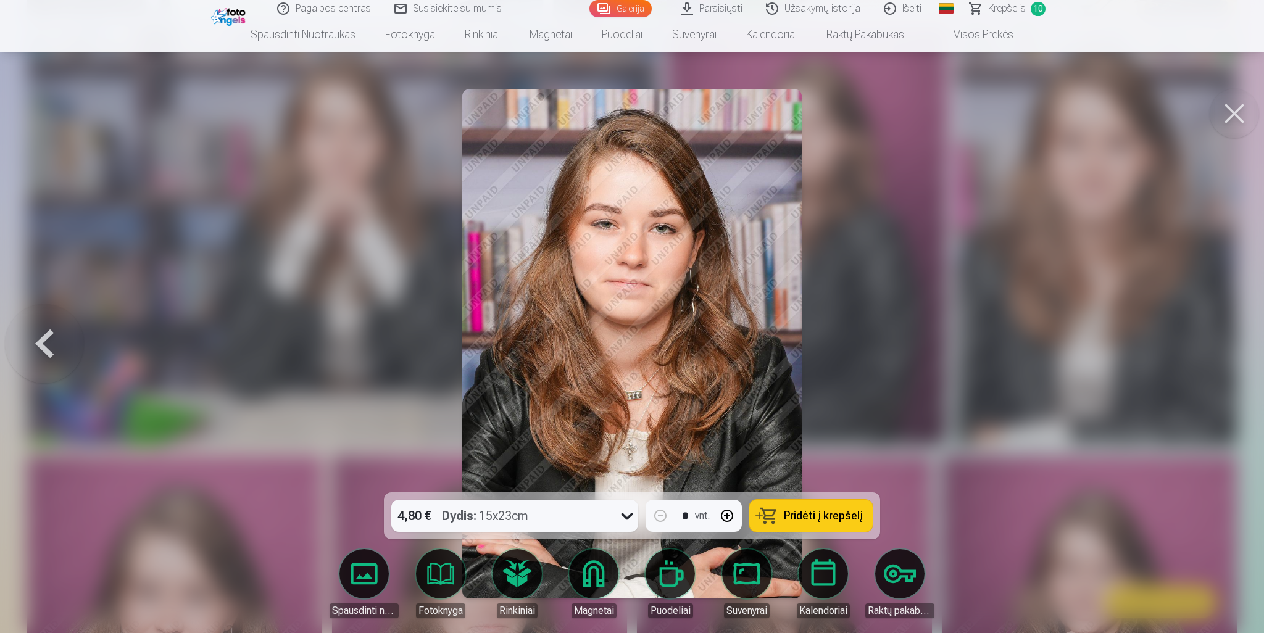
click at [1217, 347] on div at bounding box center [632, 316] width 1264 height 633
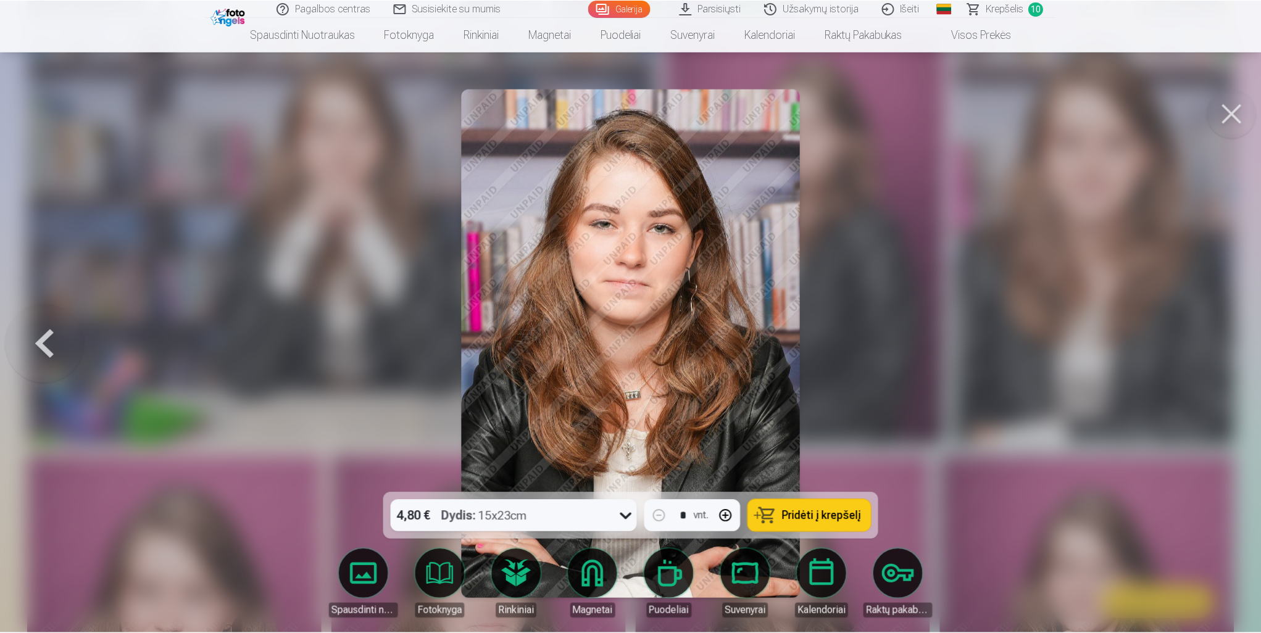
scroll to position [1358, 0]
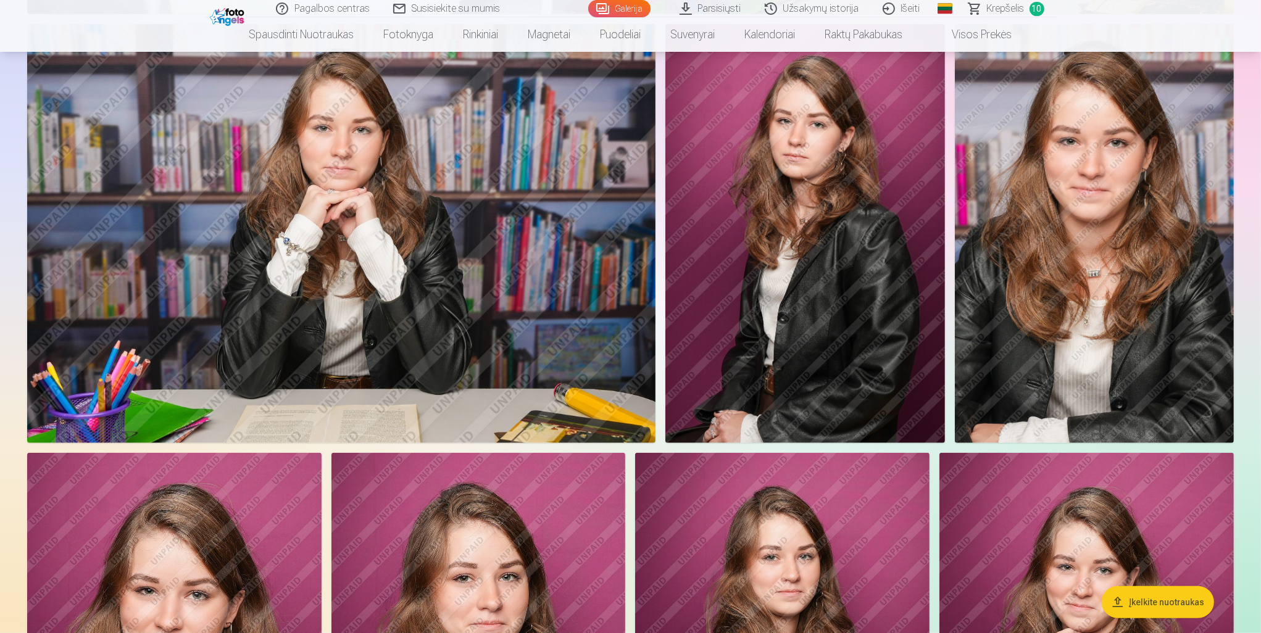
click at [1030, 10] on span "10" at bounding box center [1037, 9] width 15 height 14
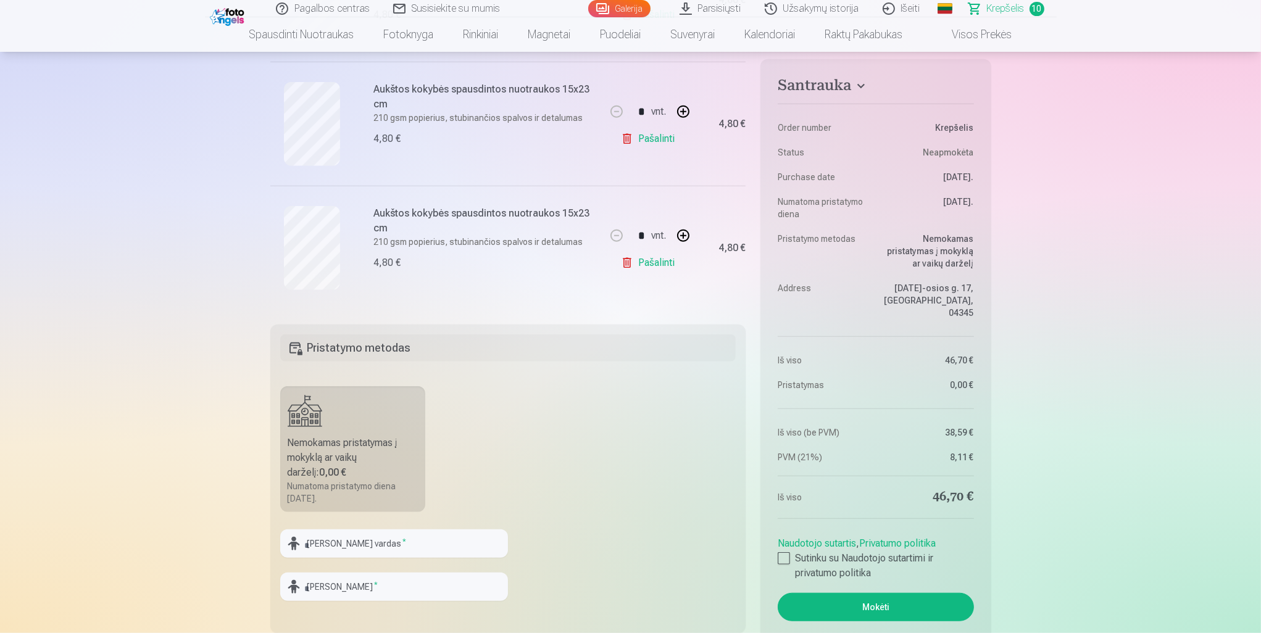
scroll to position [1296, 0]
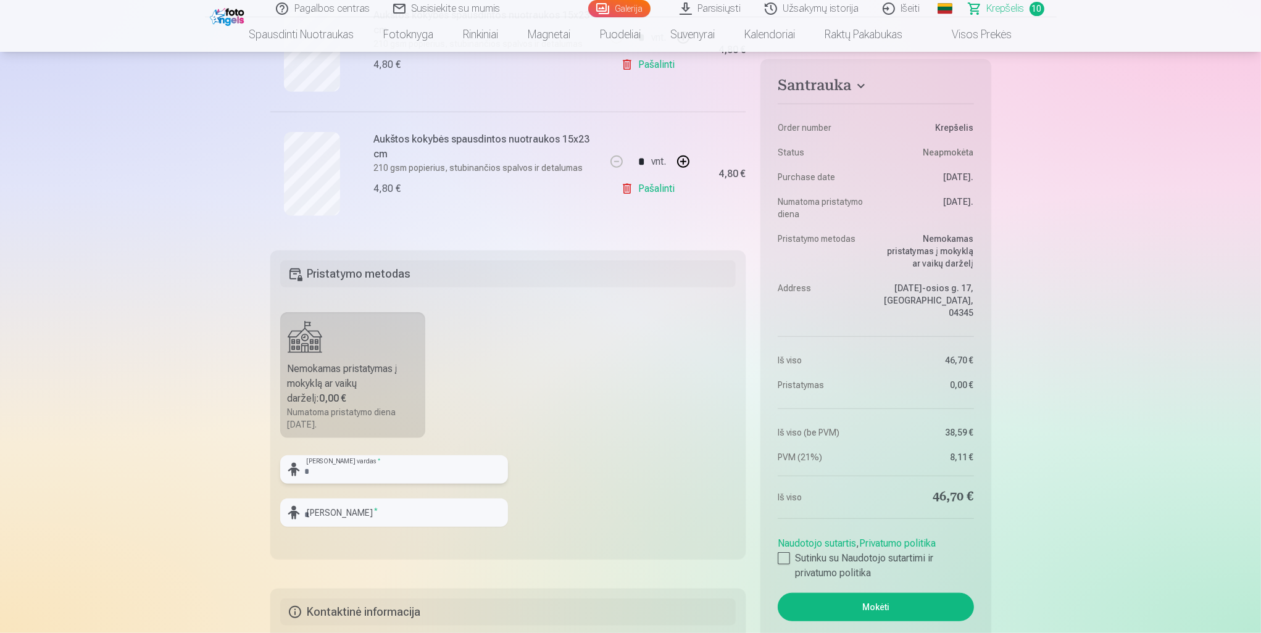
click at [321, 469] on input "text" at bounding box center [394, 470] width 228 height 28
type input "******"
click at [340, 519] on input "text" at bounding box center [394, 513] width 228 height 28
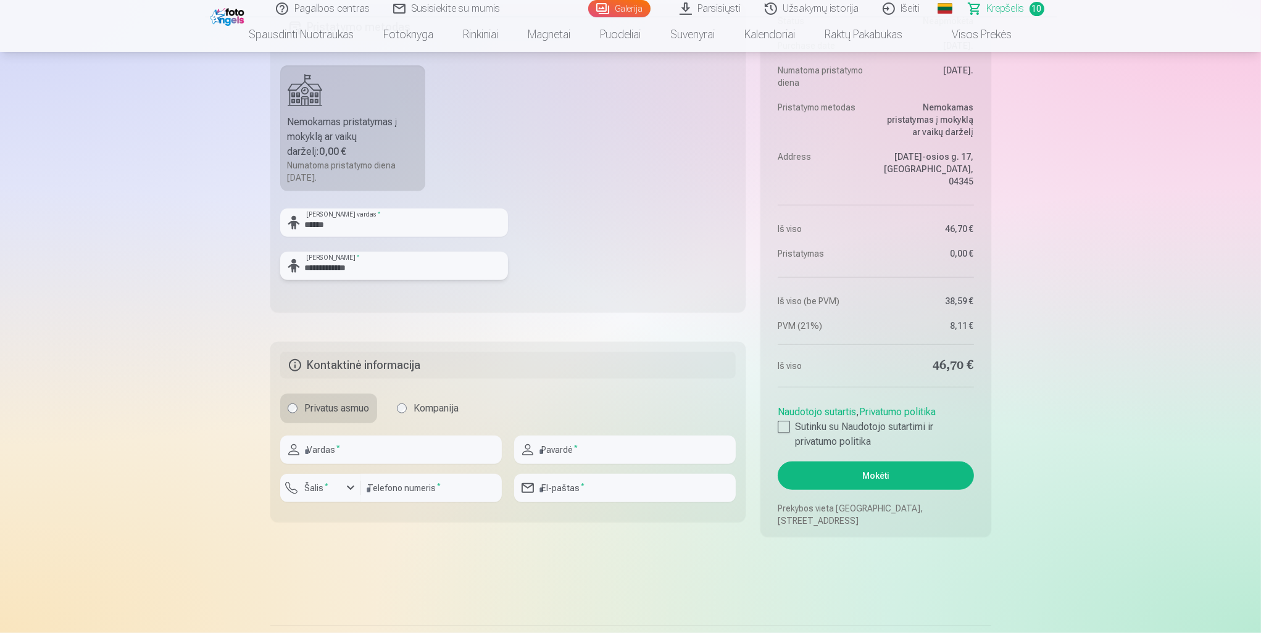
scroll to position [1482, 0]
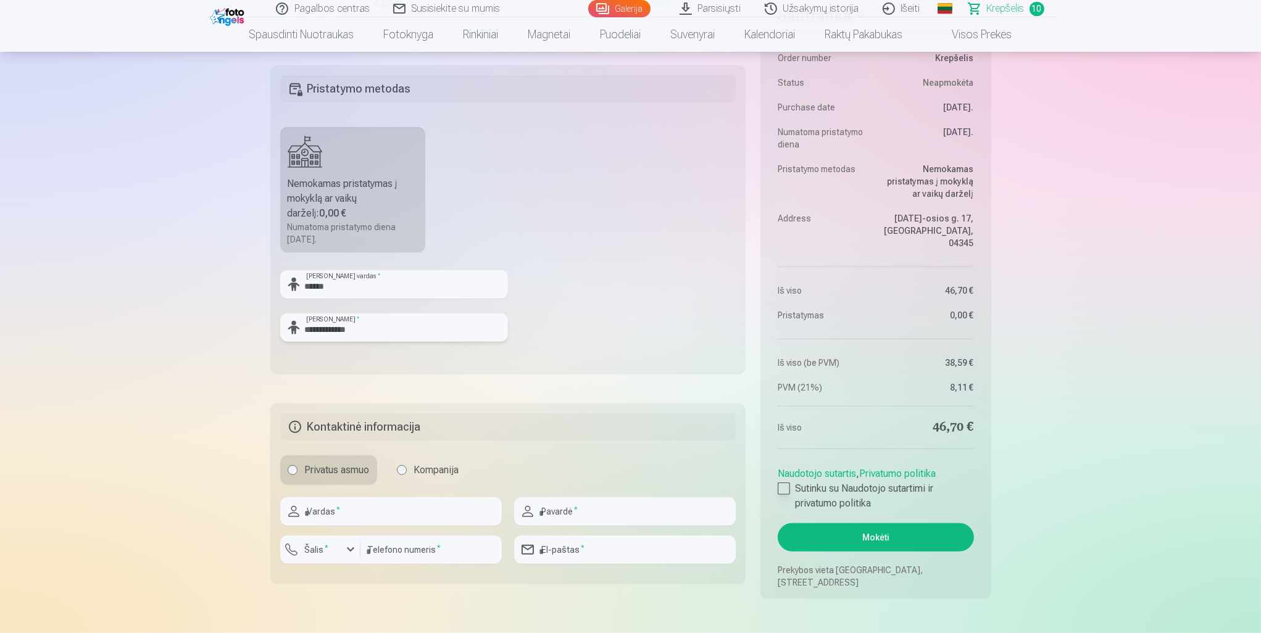
type input "**********"
click at [783, 486] on div at bounding box center [784, 489] width 12 height 12
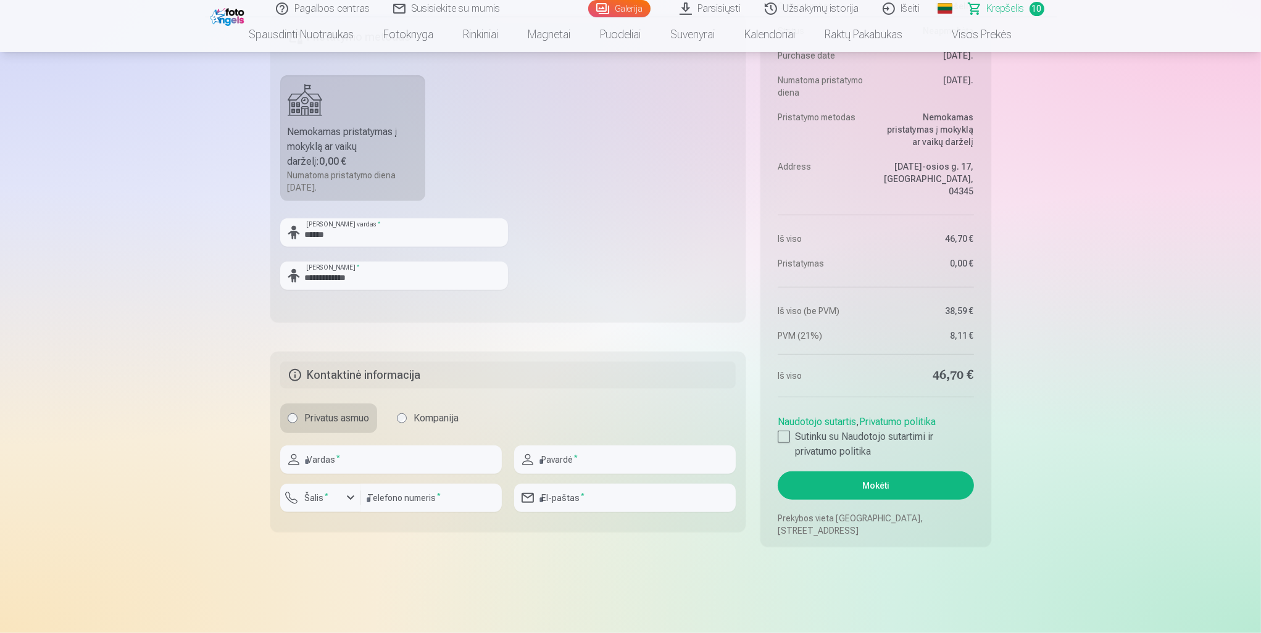
scroll to position [1543, 0]
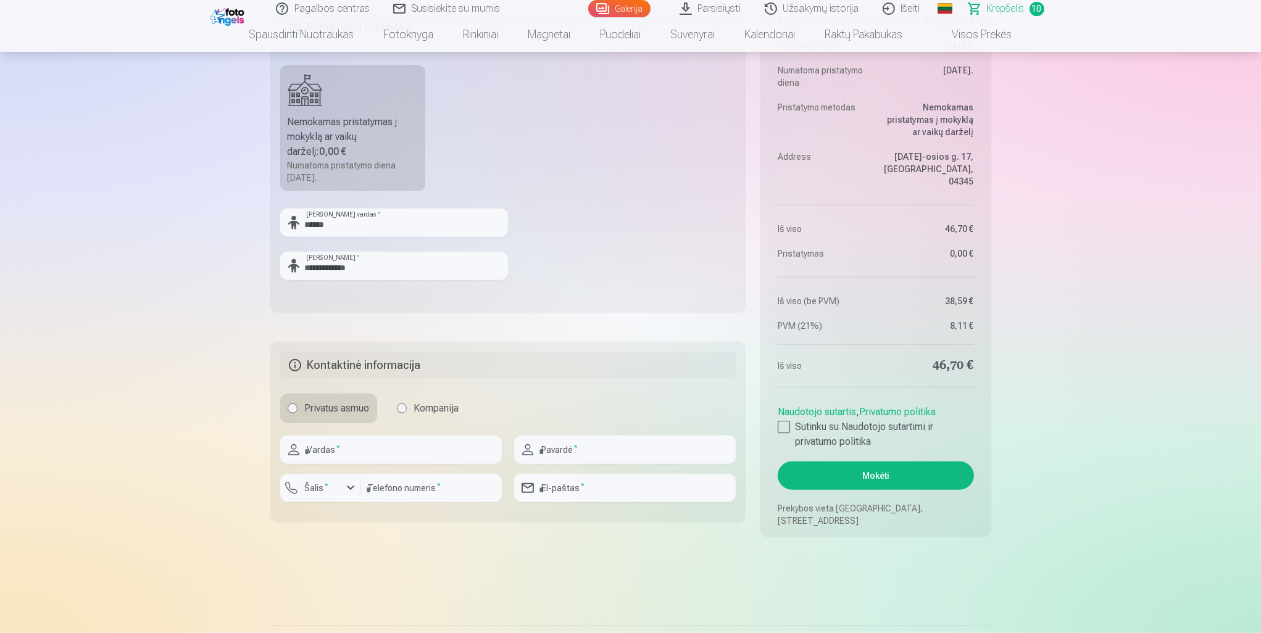
click at [844, 469] on button "Mokėti" at bounding box center [876, 476] width 196 height 28
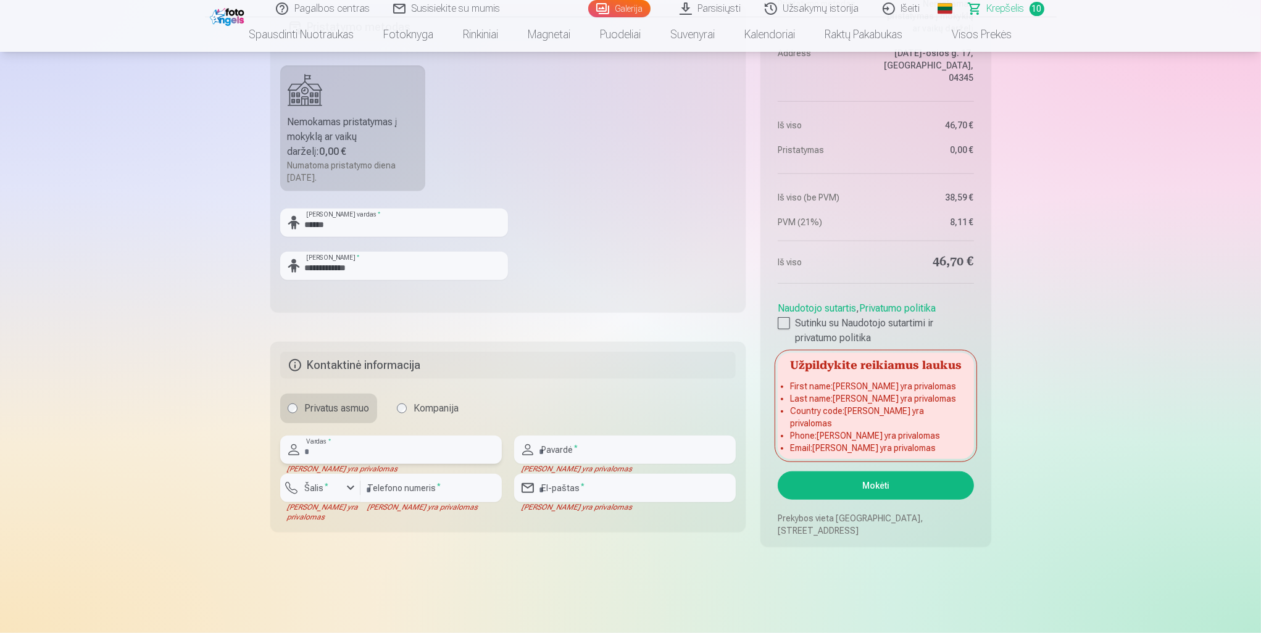
click at [323, 443] on input "text" at bounding box center [391, 450] width 222 height 28
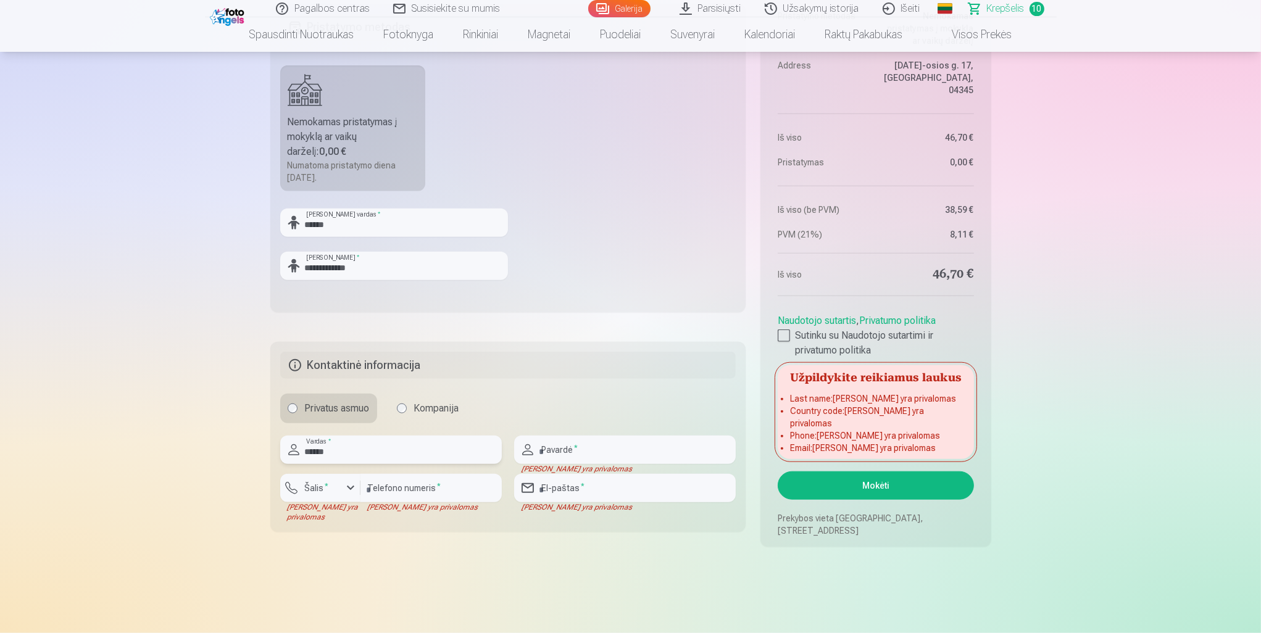
type input "******"
click at [553, 450] on input "text" at bounding box center [625, 450] width 222 height 28
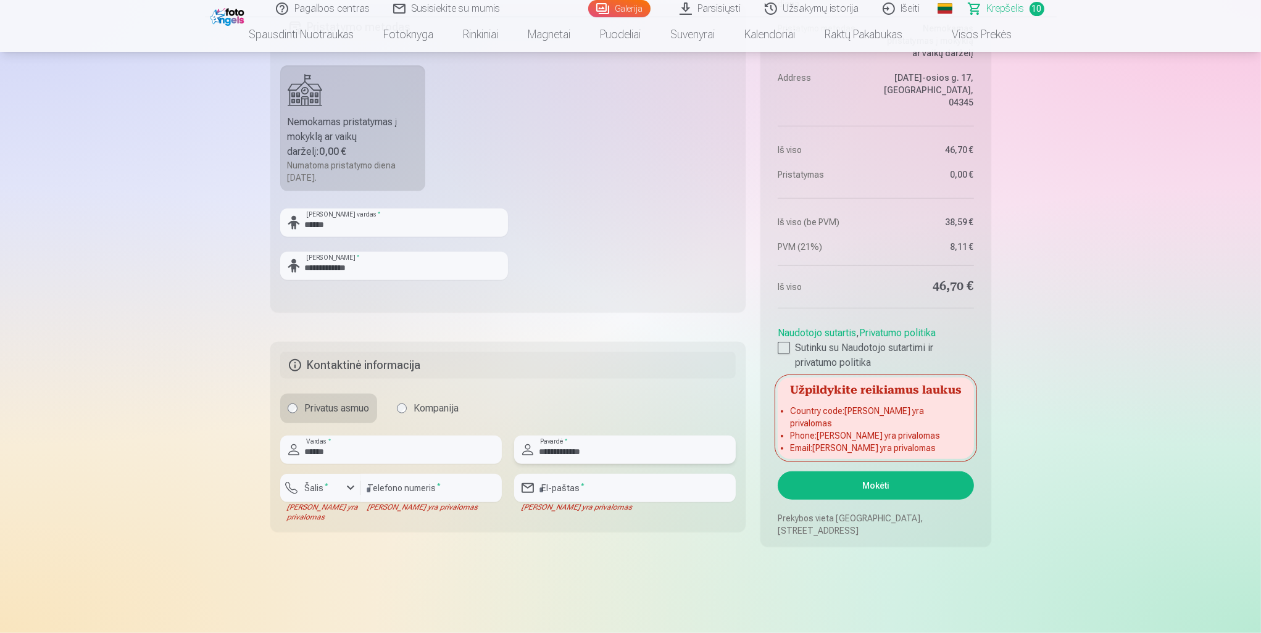
type input "**********"
click at [382, 490] on input "number" at bounding box center [431, 488] width 141 height 28
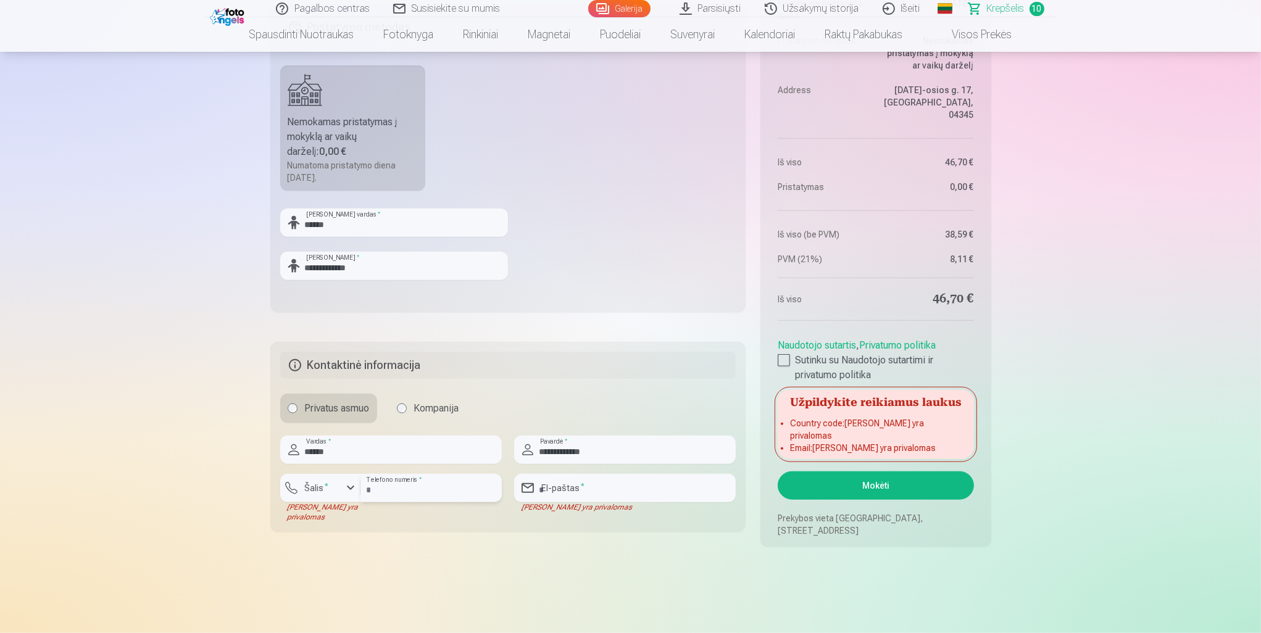
type input "**********"
click at [572, 487] on input "email" at bounding box center [625, 488] width 222 height 28
click at [573, 494] on input "email" at bounding box center [625, 488] width 222 height 28
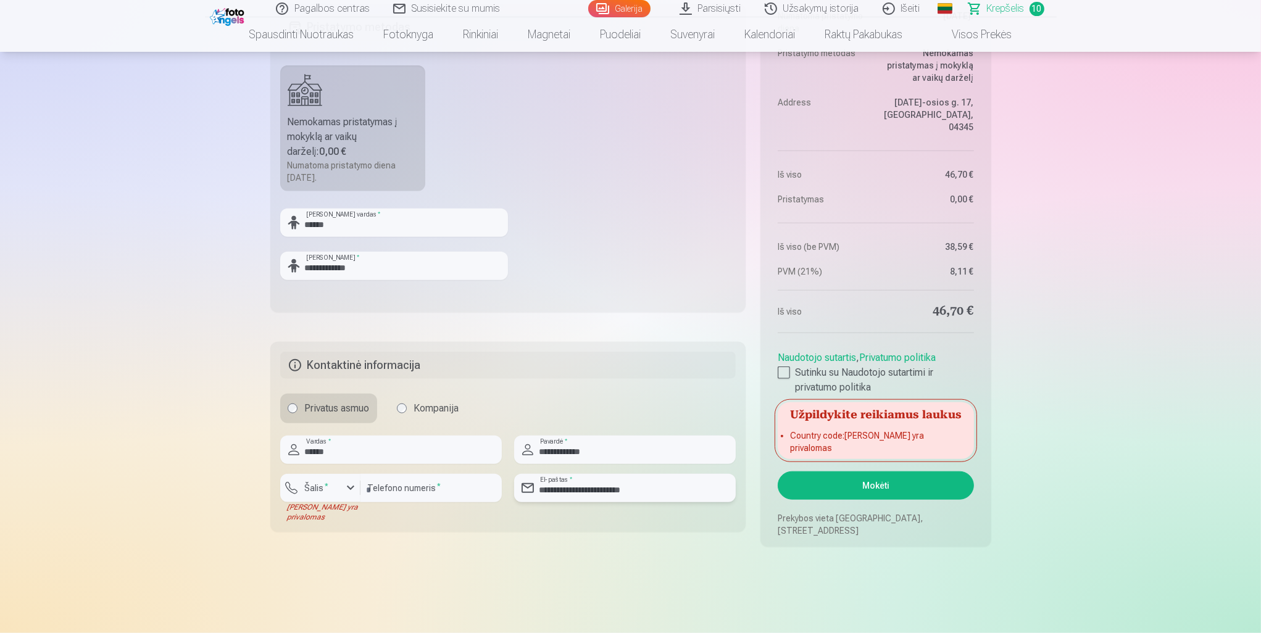
type input "**********"
click at [879, 481] on button "Mokėti" at bounding box center [876, 486] width 196 height 28
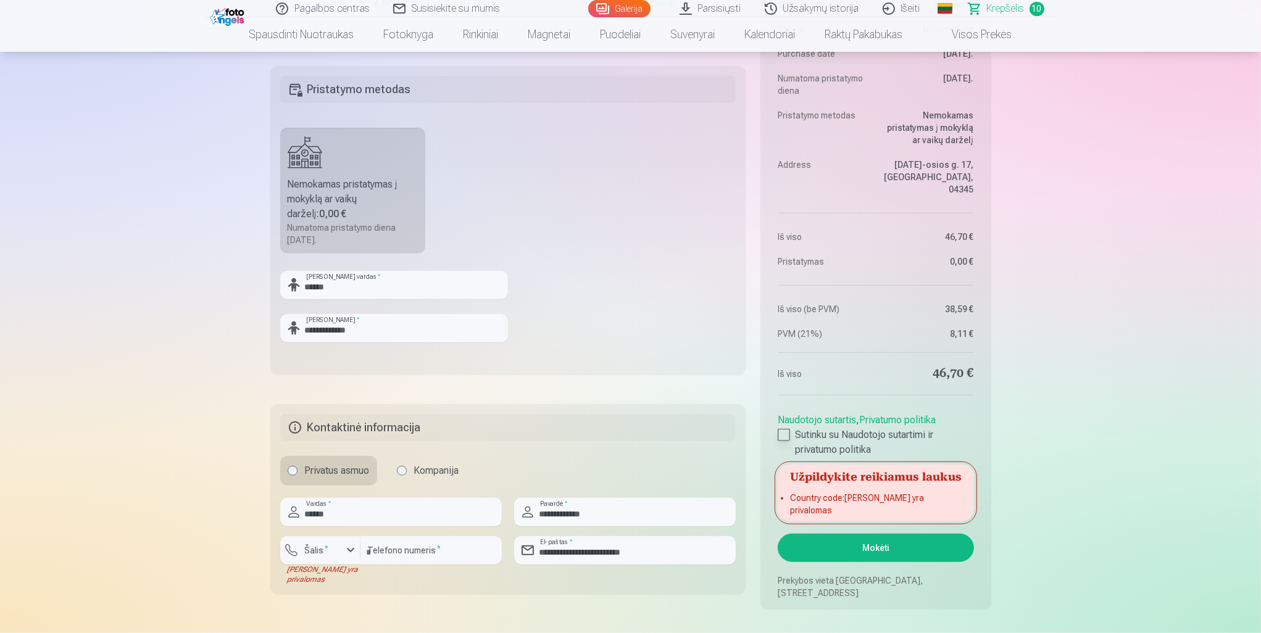
scroll to position [1482, 0]
click at [315, 554] on label "Šalis *" at bounding box center [317, 550] width 34 height 12
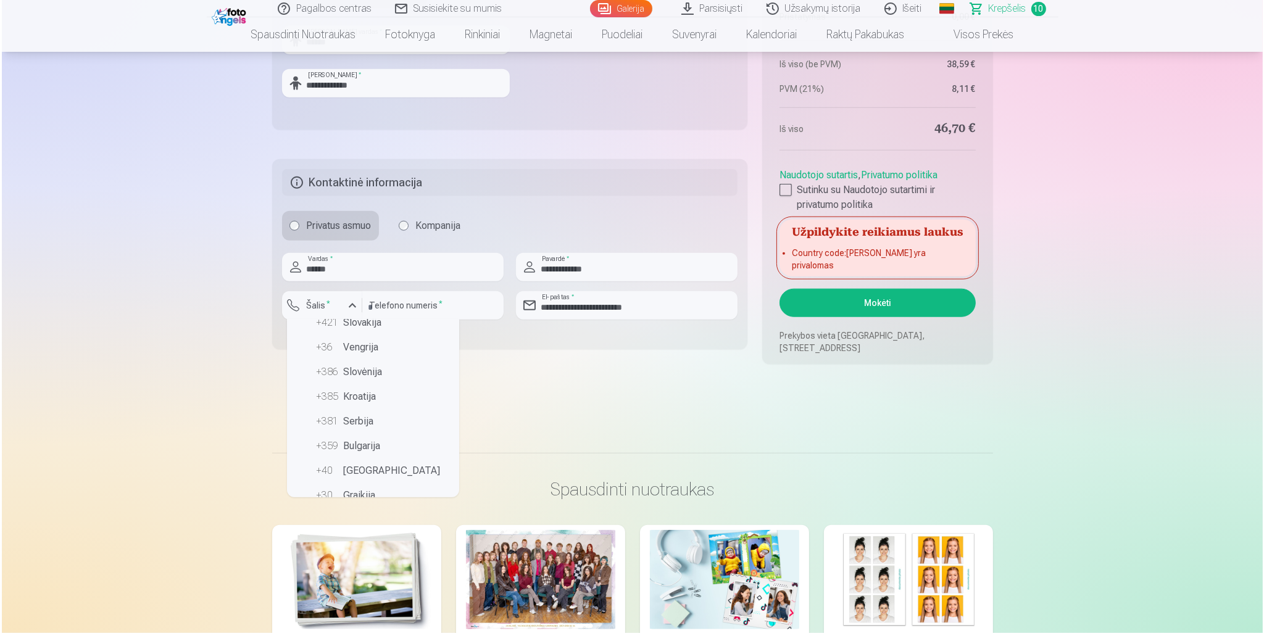
scroll to position [1729, 0]
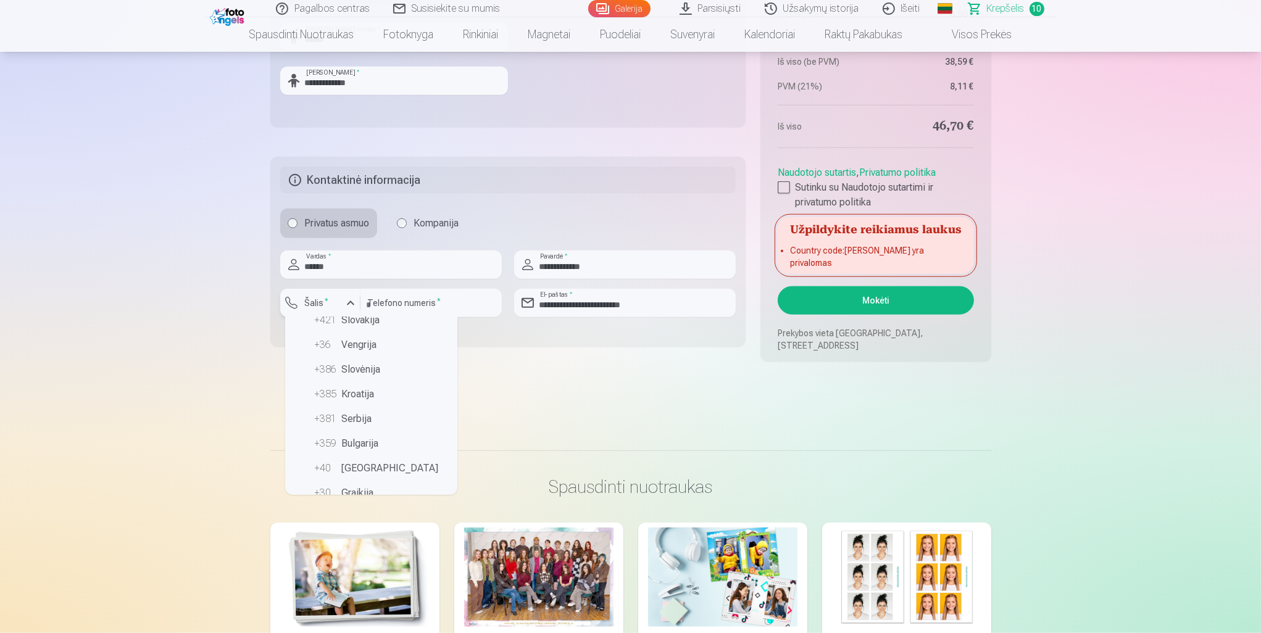
click at [319, 297] on label "Šalis *" at bounding box center [317, 303] width 34 height 12
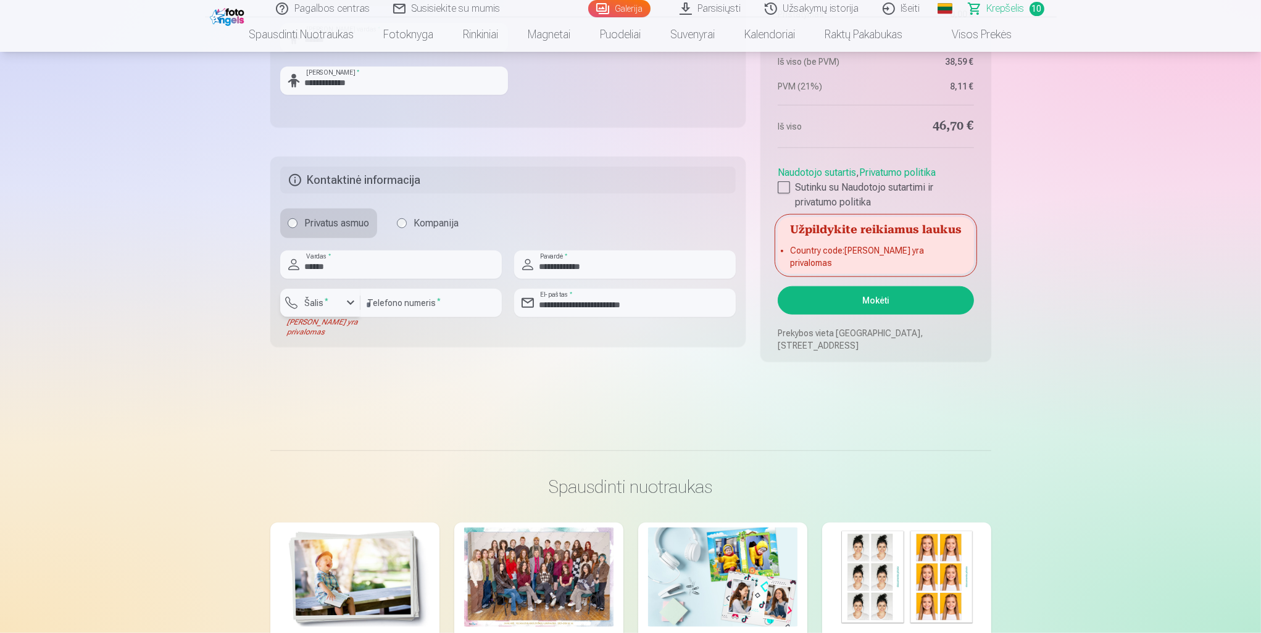
click at [329, 305] on label "Šalis *" at bounding box center [317, 303] width 34 height 12
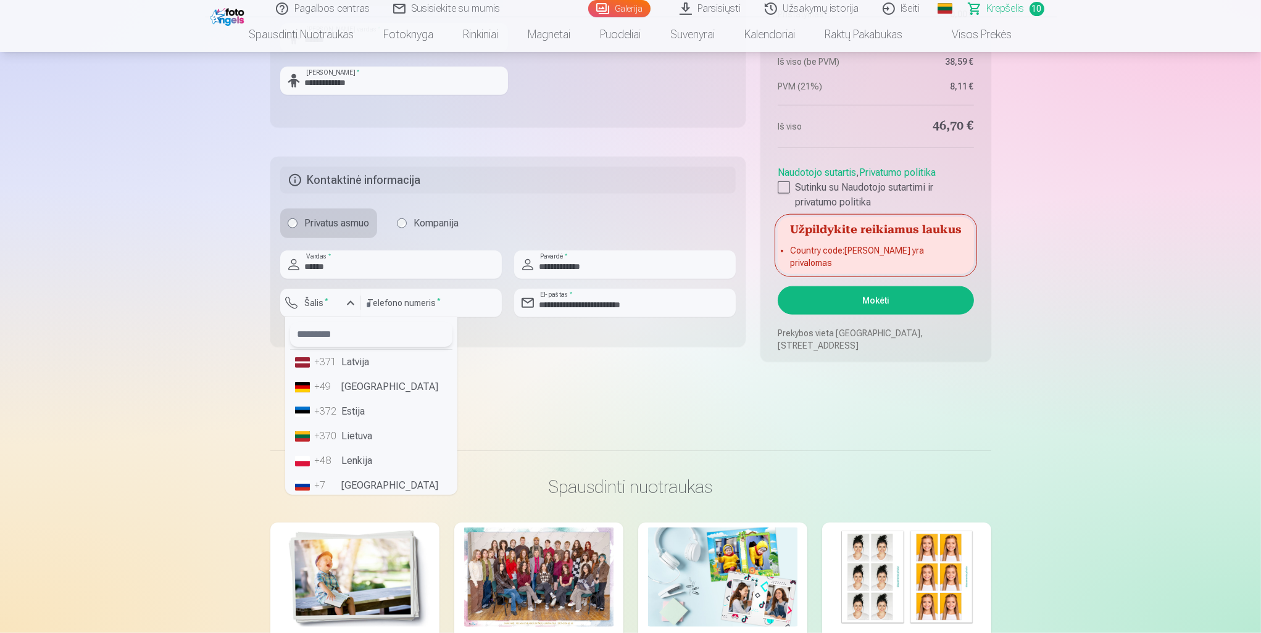
click at [328, 339] on input "text" at bounding box center [371, 334] width 162 height 25
type input "*"
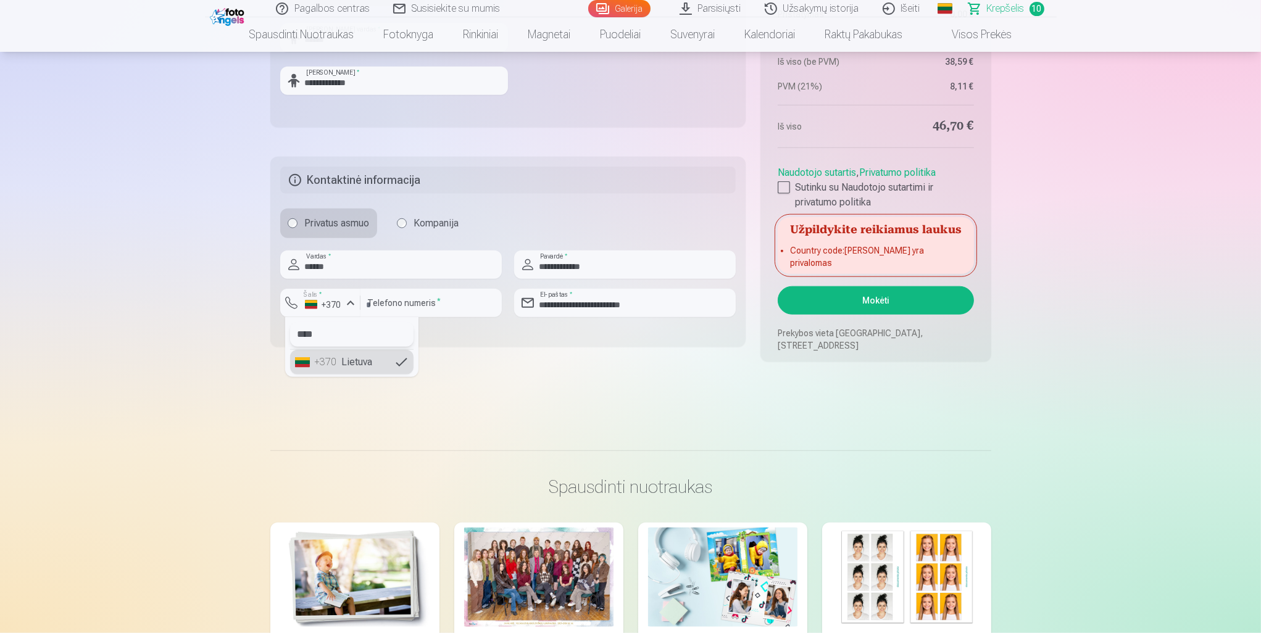
type input "****"
click at [353, 353] on li "+370 Lietuva" at bounding box center [351, 362] width 123 height 25
click at [385, 303] on input "**********" at bounding box center [431, 303] width 141 height 28
type input "********"
click at [851, 294] on button "Mokėti" at bounding box center [876, 300] width 196 height 28
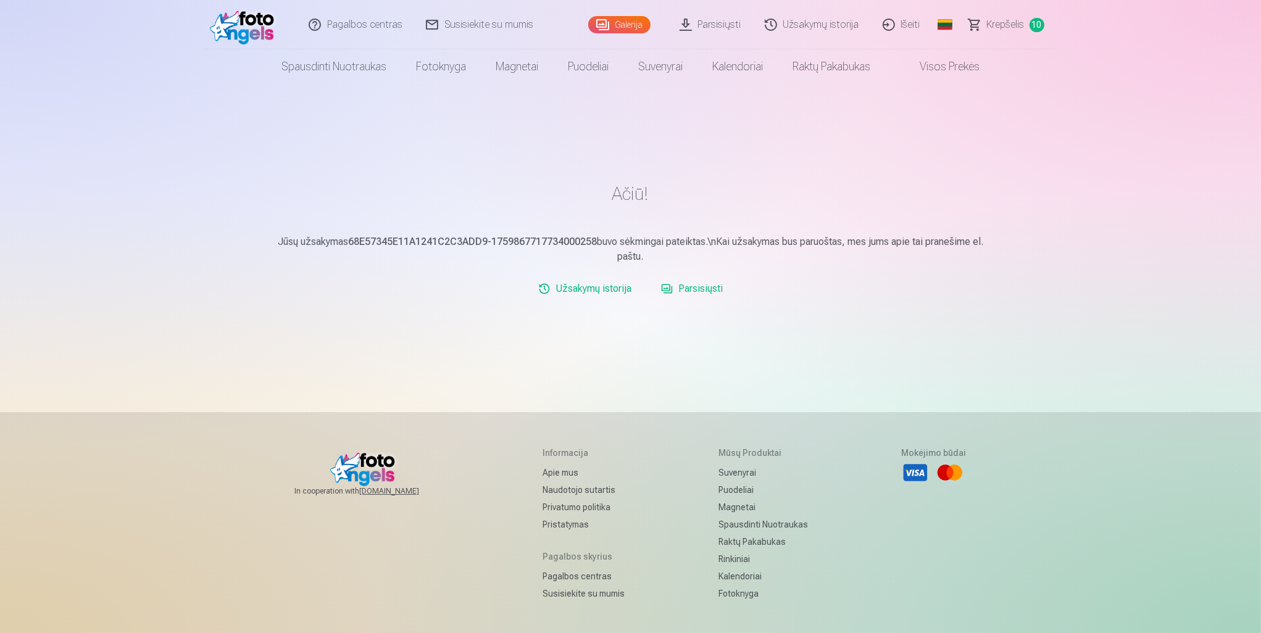
click at [607, 16] on link "Galerija" at bounding box center [619, 24] width 62 height 17
